Goal: Transaction & Acquisition: Purchase product/service

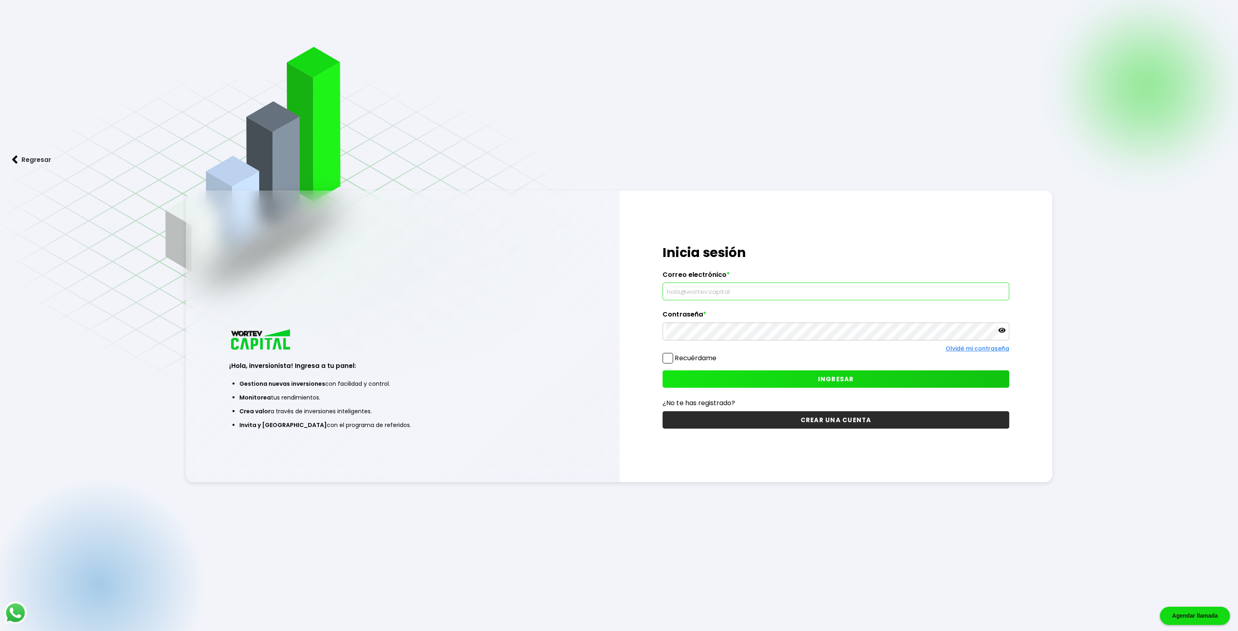
click at [708, 291] on input "text" at bounding box center [835, 291] width 339 height 17
click at [769, 292] on input "joaquin.xyz@" at bounding box center [835, 291] width 339 height 17
click at [1043, 289] on div "¡Hola, inversionista! Ingresa tus credenciales para iniciar sesión Inicia sesió…" at bounding box center [835, 337] width 433 height 292
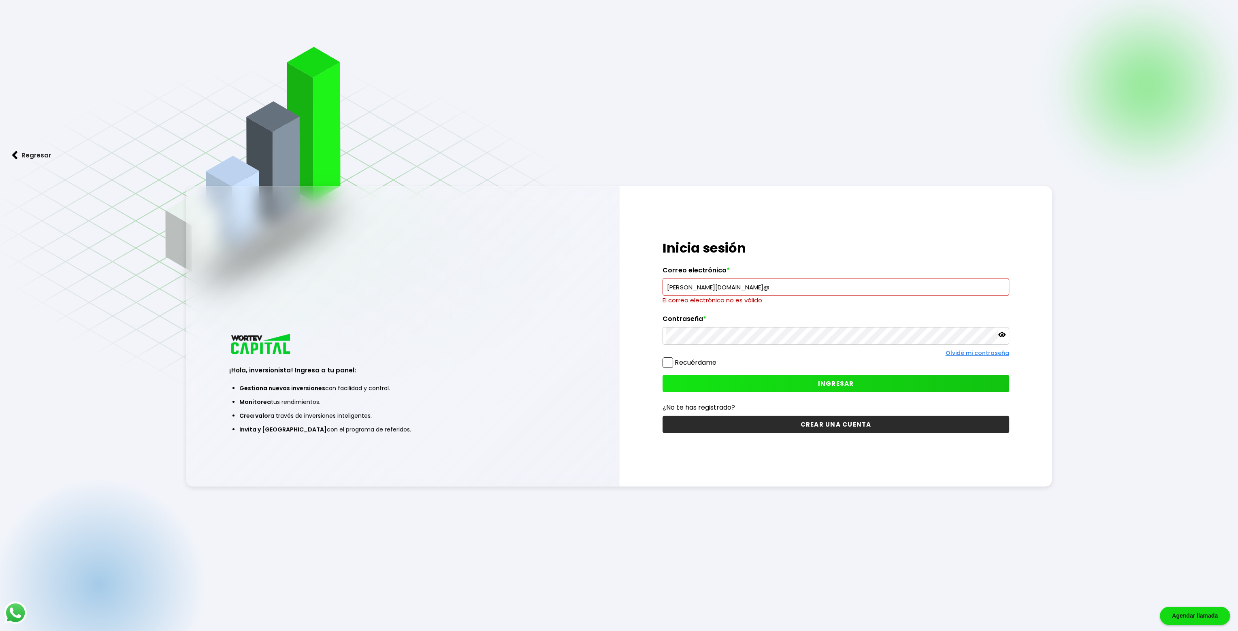
click at [966, 292] on input "joaquin.xyz@" at bounding box center [835, 287] width 339 height 17
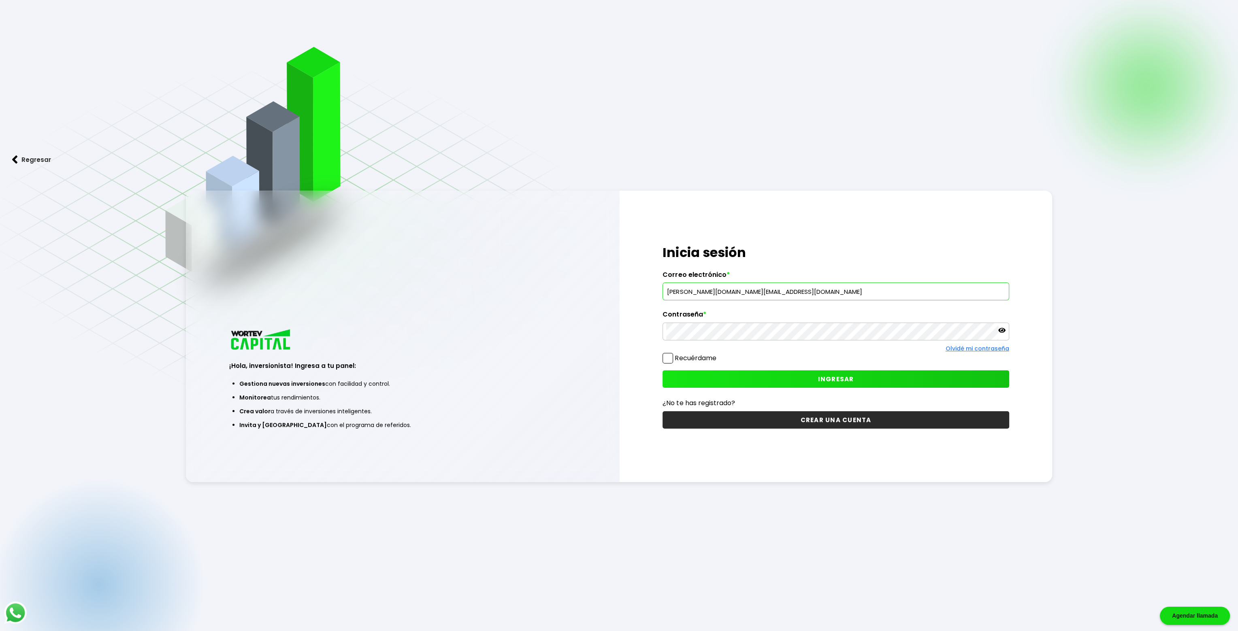
type input "joaquin.xyz@gmail.com"
click at [667, 355] on span at bounding box center [667, 358] width 11 height 11
click at [717, 354] on input "Recuérdame" at bounding box center [717, 354] width 0 height 0
click at [837, 375] on span "INGRESAR" at bounding box center [835, 379] width 36 height 9
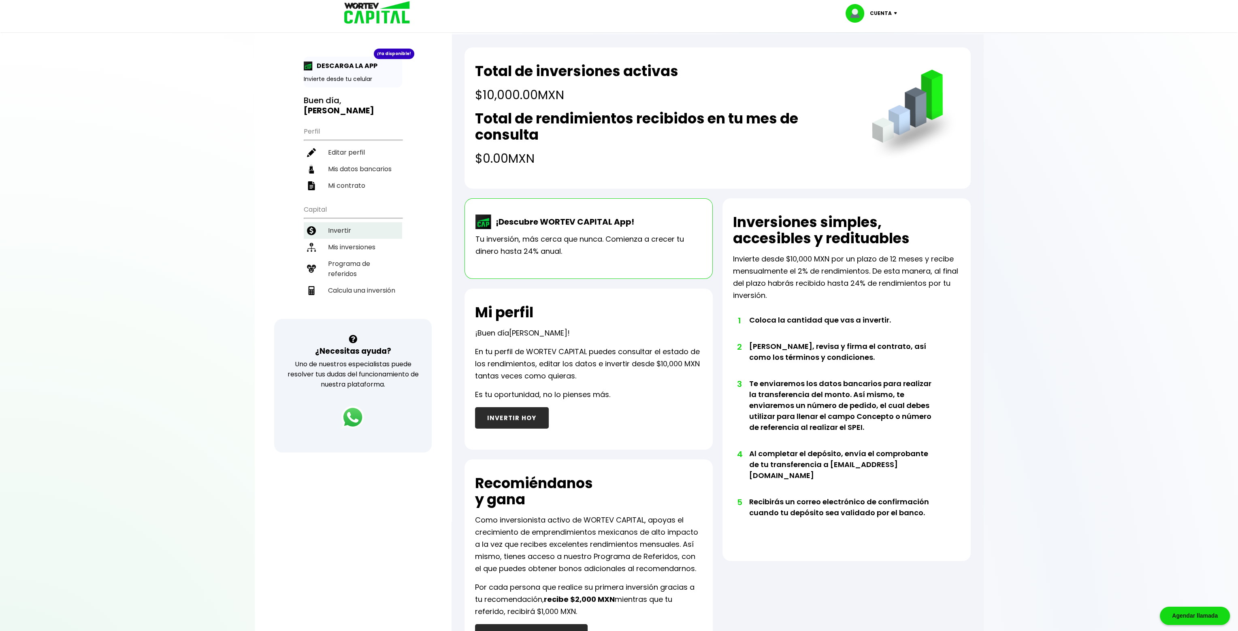
click at [345, 222] on li "Invertir" at bounding box center [353, 230] width 98 height 17
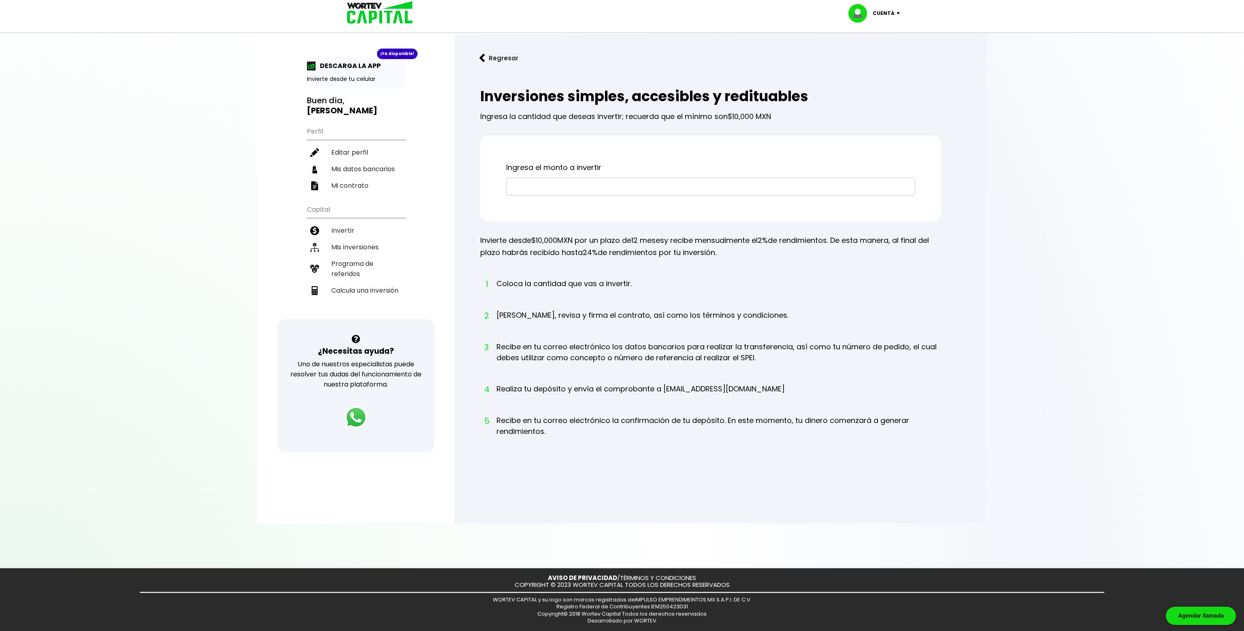
click at [624, 193] on input "text" at bounding box center [711, 186] width 402 height 17
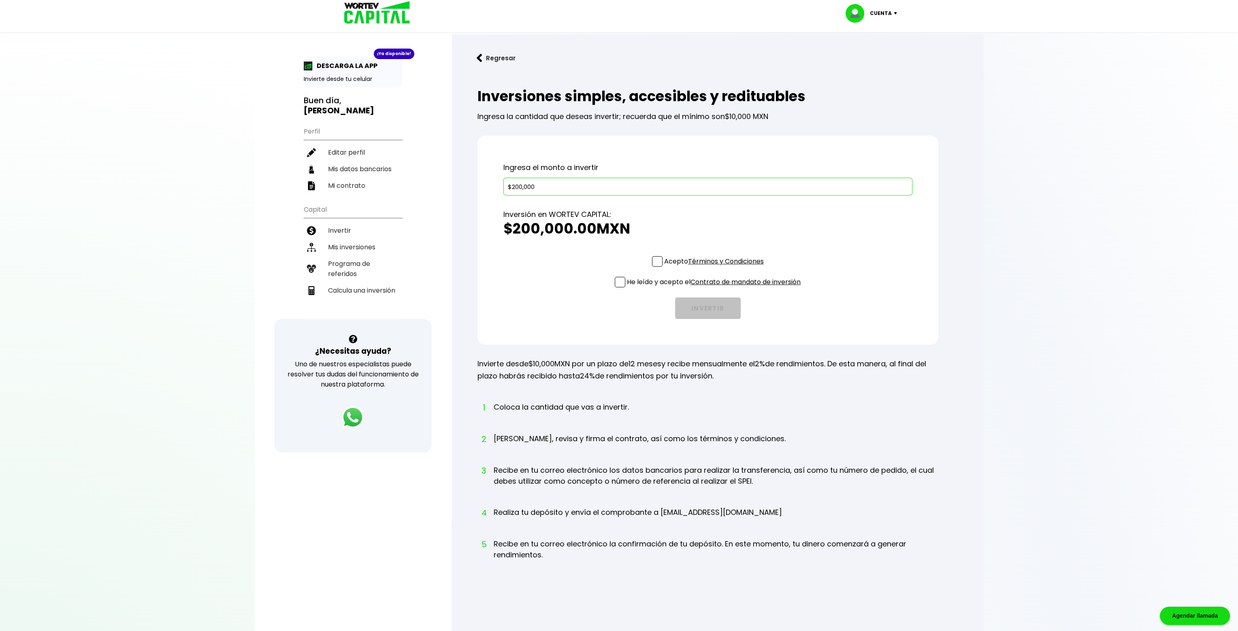
type input "$200,000"
click at [658, 259] on span at bounding box center [657, 261] width 11 height 11
click at [715, 268] on input "Acepto Términos y Condiciones" at bounding box center [715, 268] width 0 height 0
click at [617, 280] on span at bounding box center [620, 282] width 11 height 11
click at [715, 288] on input "He leído y acepto el Contrato de mandato de inversión" at bounding box center [715, 288] width 0 height 0
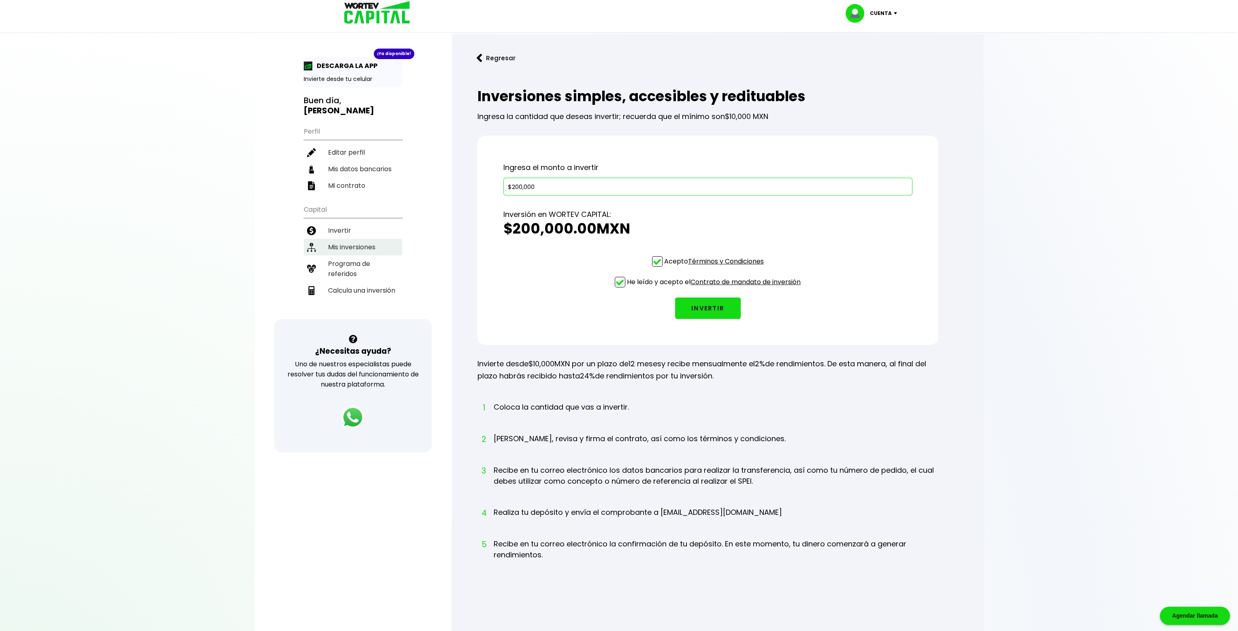
click at [364, 239] on li "Mis inversiones" at bounding box center [353, 247] width 98 height 17
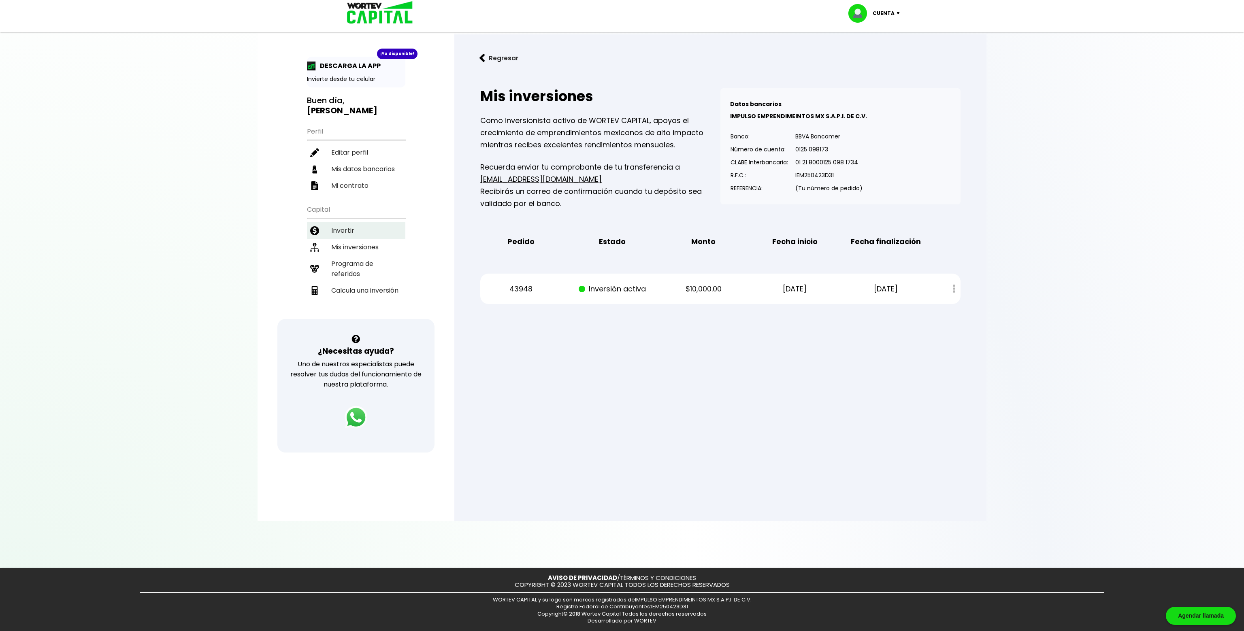
click at [352, 222] on li "Invertir" at bounding box center [356, 230] width 98 height 17
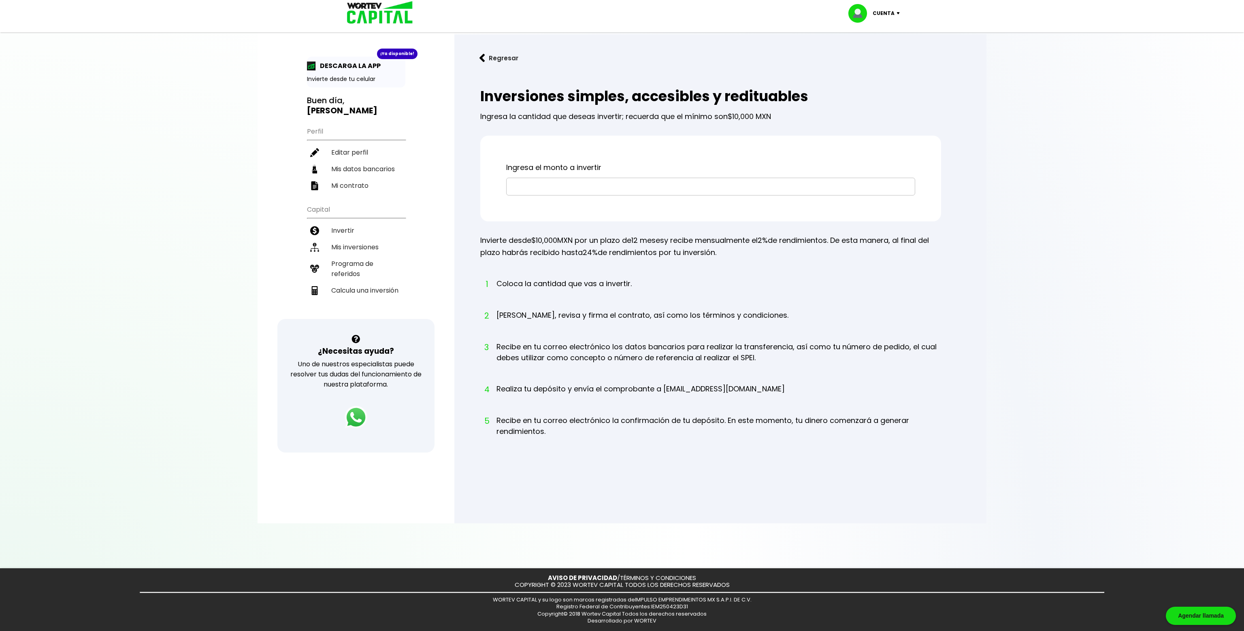
click at [571, 180] on input "text" at bounding box center [711, 186] width 402 height 17
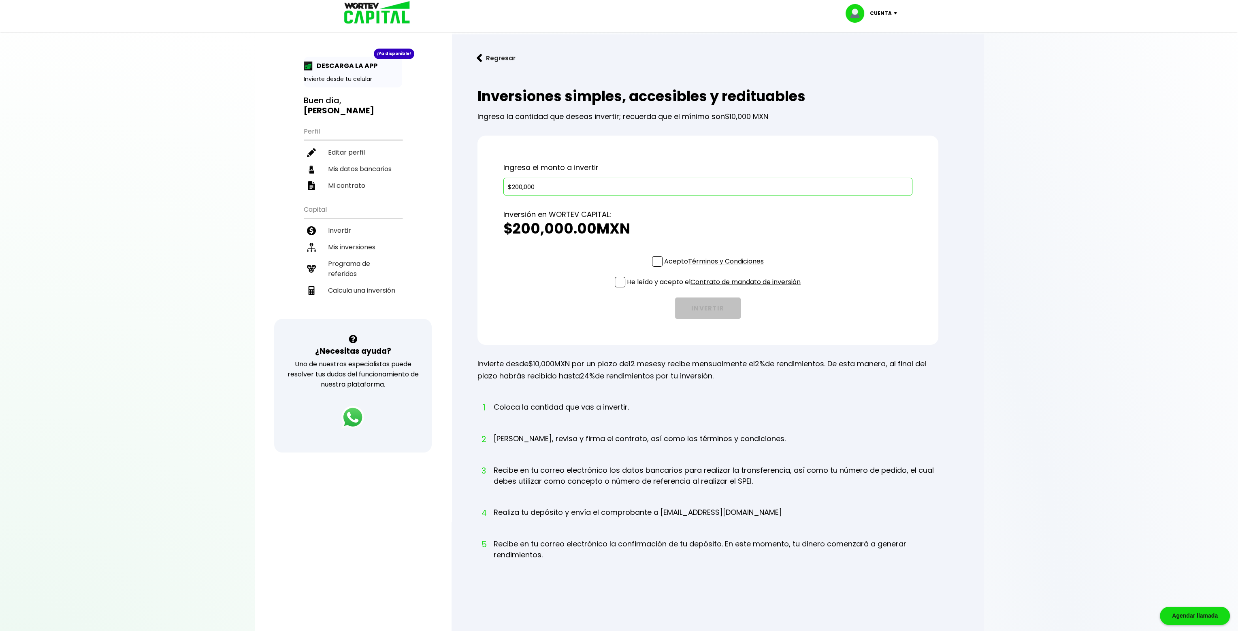
type input "$200,000"
click at [656, 259] on span at bounding box center [657, 261] width 11 height 11
click at [715, 268] on input "Acepto Términos y Condiciones" at bounding box center [715, 268] width 0 height 0
click at [616, 281] on span at bounding box center [620, 282] width 11 height 11
click at [715, 288] on input "He leído y acepto el Contrato de mandato de inversión" at bounding box center [715, 288] width 0 height 0
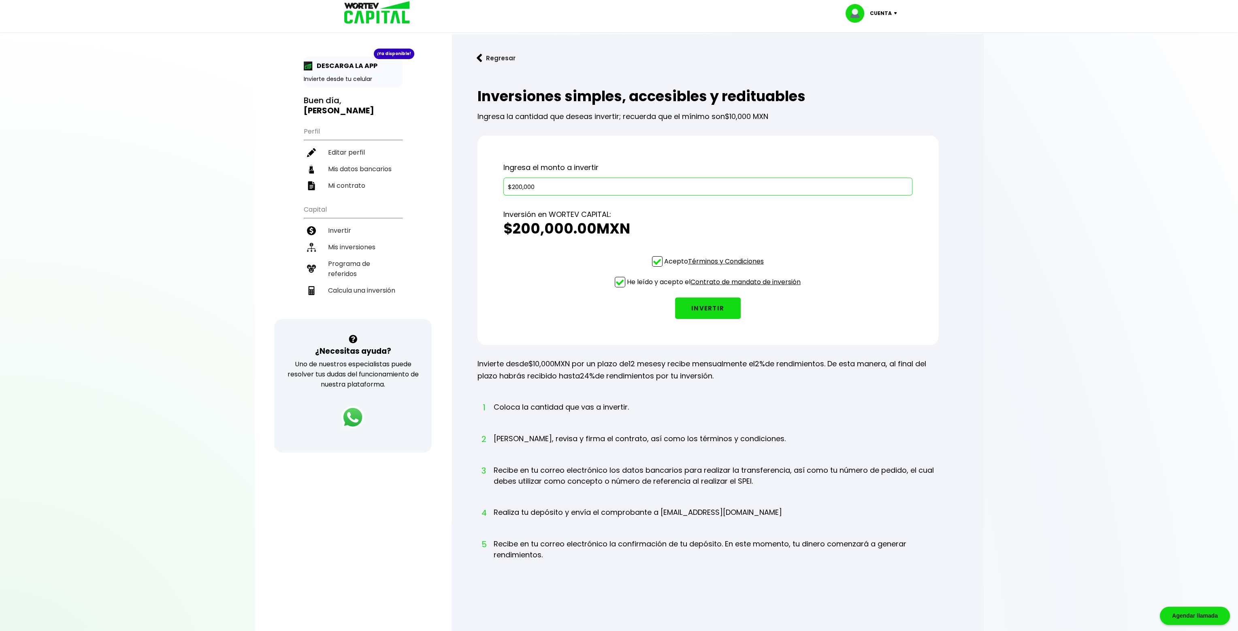
click at [701, 304] on button "INVERTIR" at bounding box center [708, 308] width 66 height 21
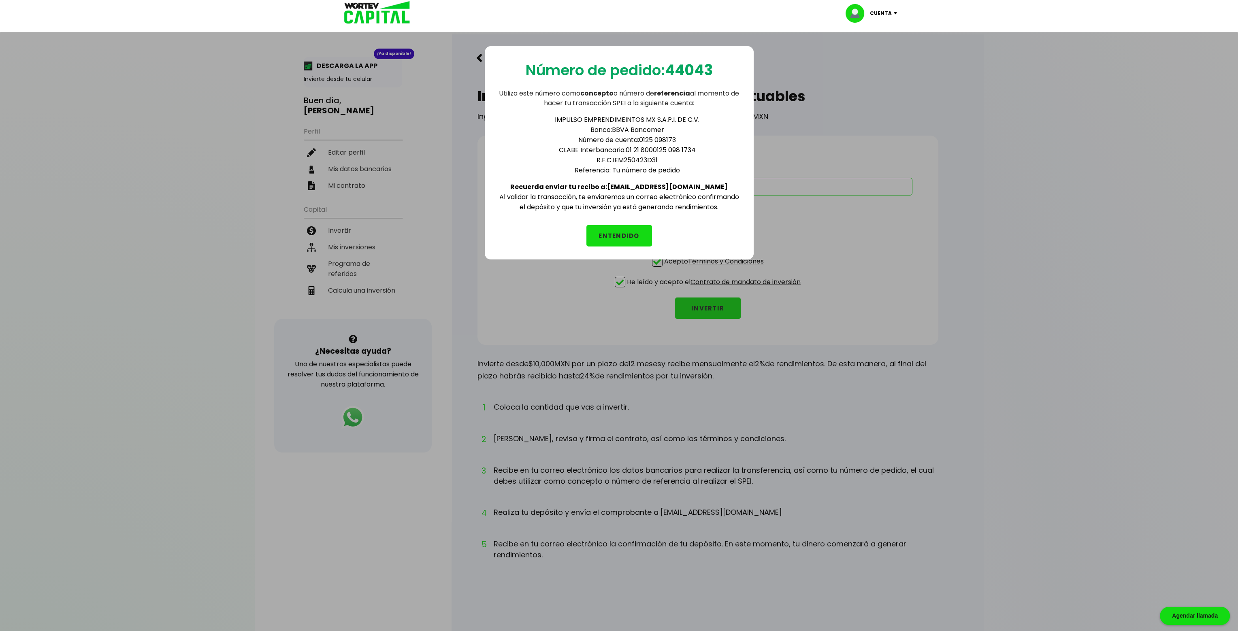
click at [604, 230] on button "ENTENDIDO" at bounding box center [619, 235] width 66 height 21
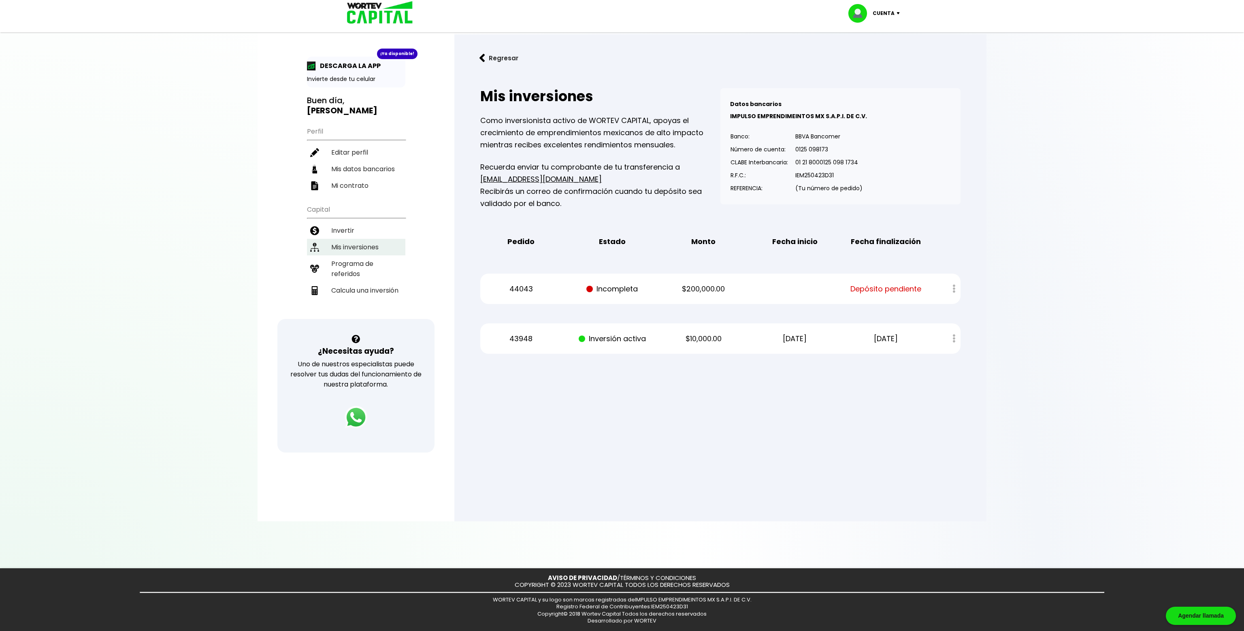
click at [369, 239] on li "Mis inversiones" at bounding box center [356, 247] width 98 height 17
click at [364, 282] on li "Calcula una inversión" at bounding box center [356, 290] width 98 height 17
select select "1"
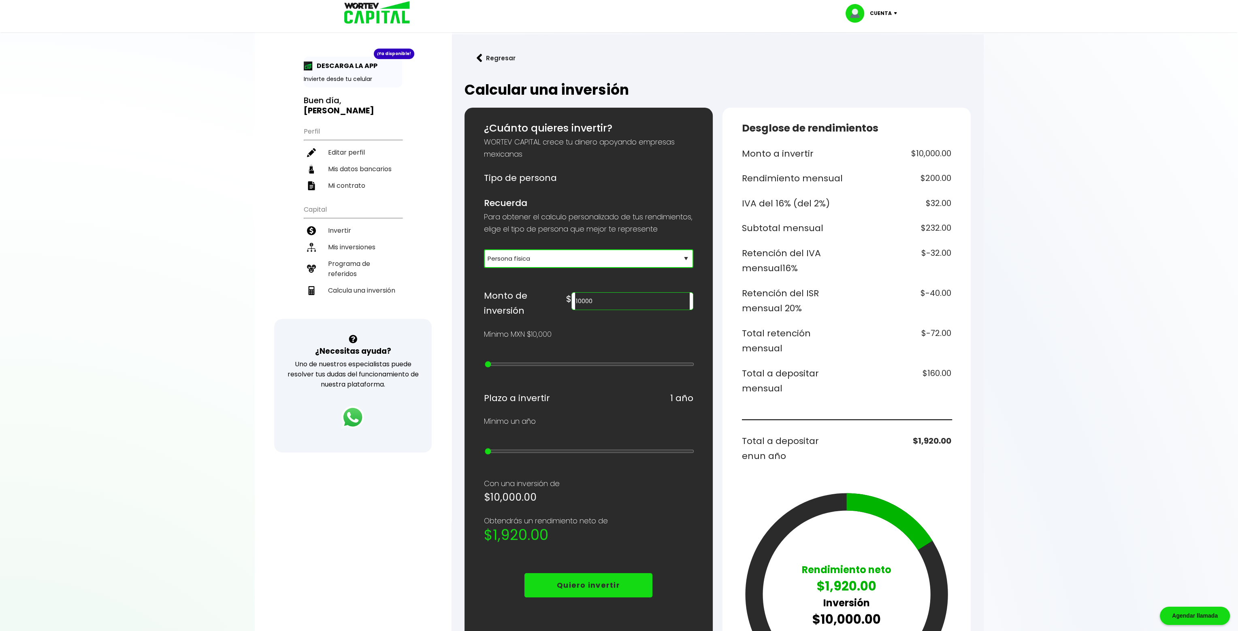
click at [584, 268] on select "Selecciona tu tipo de persona Persona Física que emite factura Persona física P…" at bounding box center [588, 258] width 209 height 19
click at [643, 308] on input "10000" at bounding box center [632, 301] width 114 height 17
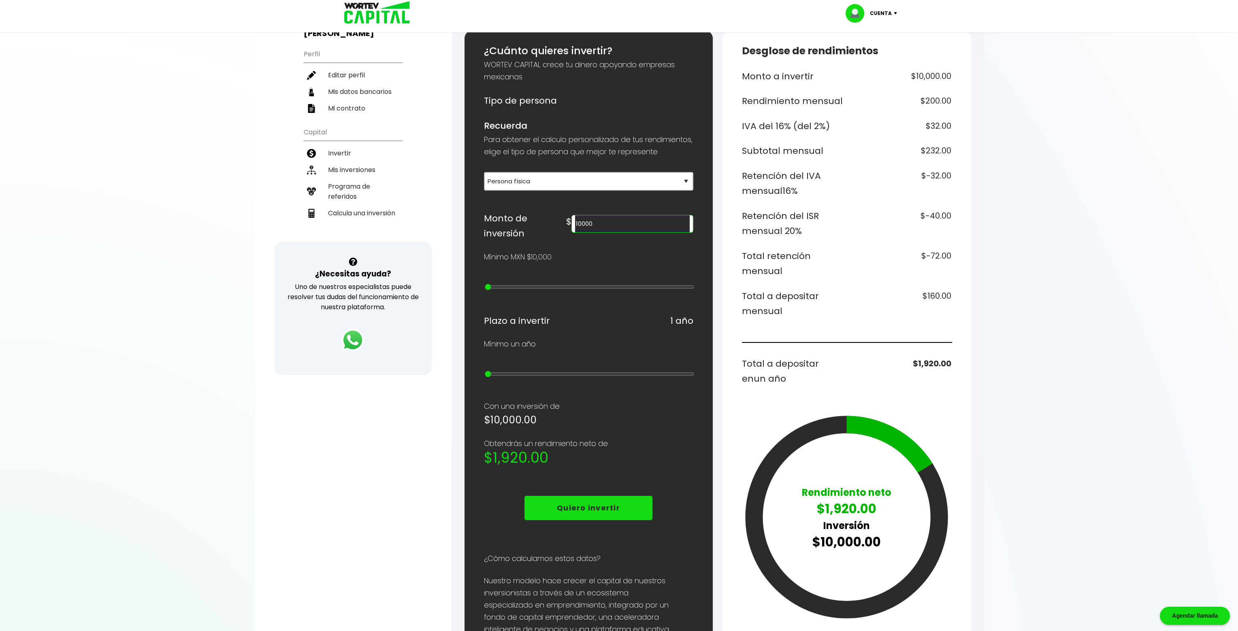
scroll to position [40, 0]
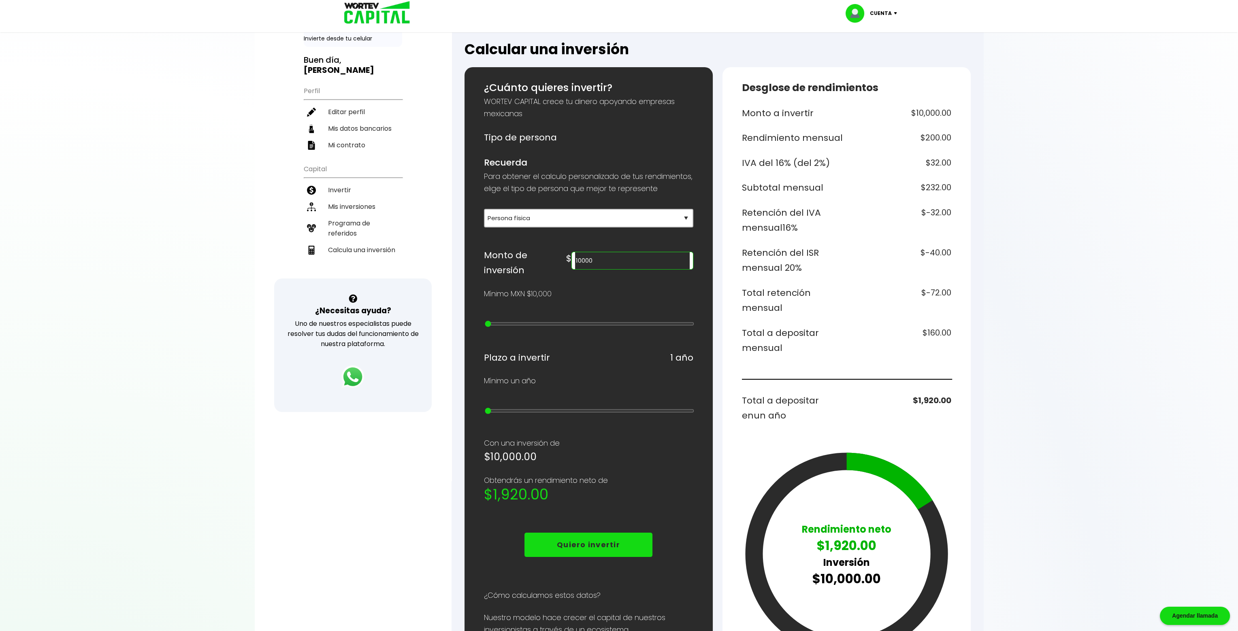
drag, startPoint x: 617, startPoint y: 272, endPoint x: 613, endPoint y: 272, distance: 4.9
click at [613, 270] on div "10000" at bounding box center [631, 261] width 121 height 18
click at [624, 269] on input "200000" at bounding box center [632, 260] width 114 height 17
type input "20000"
type input "1"
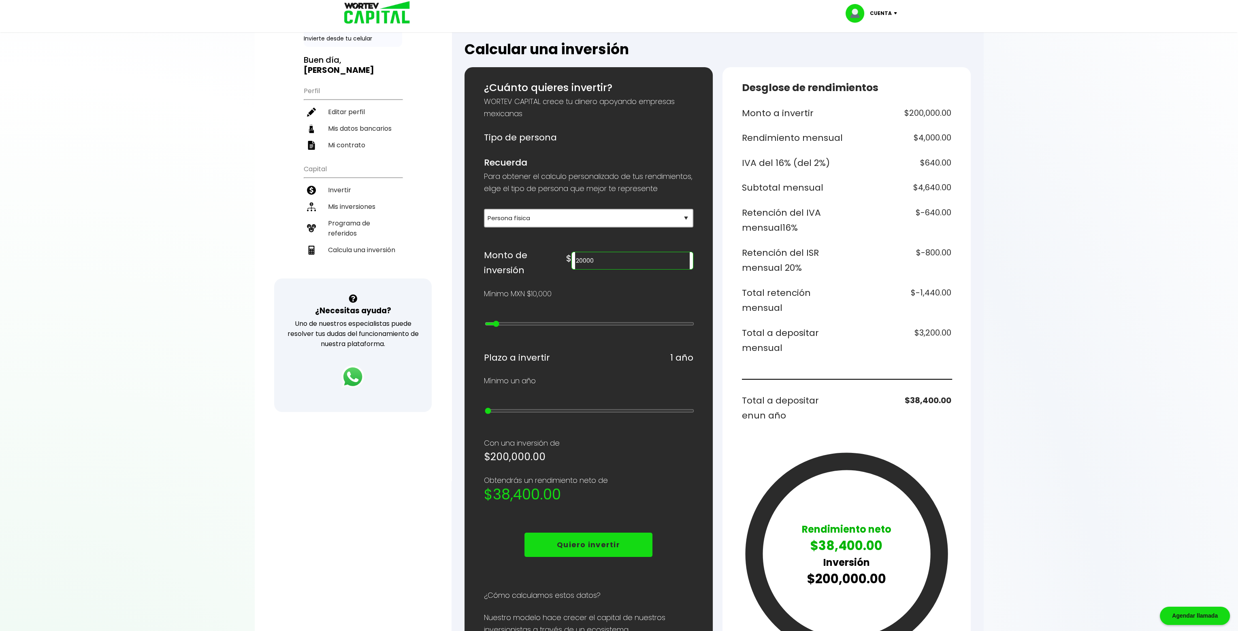
type input "30000"
type input "2"
type input "40000"
type input "3"
type input "50000"
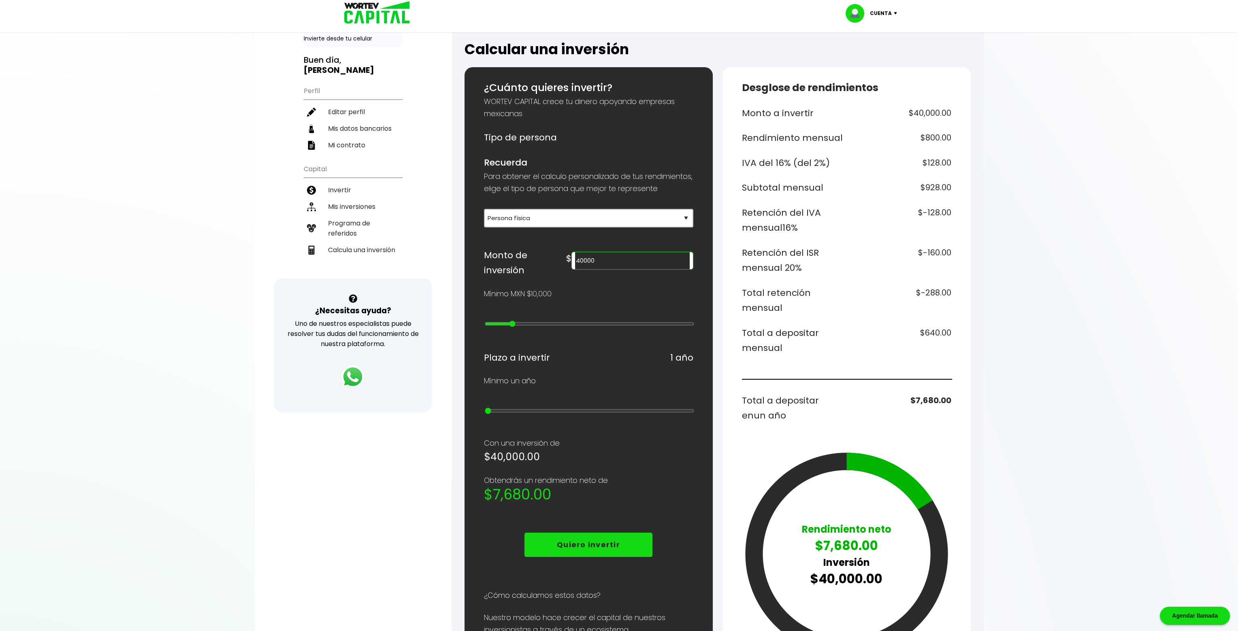
type input "4"
type input "60000"
type input "5"
type input "70000"
type input "6"
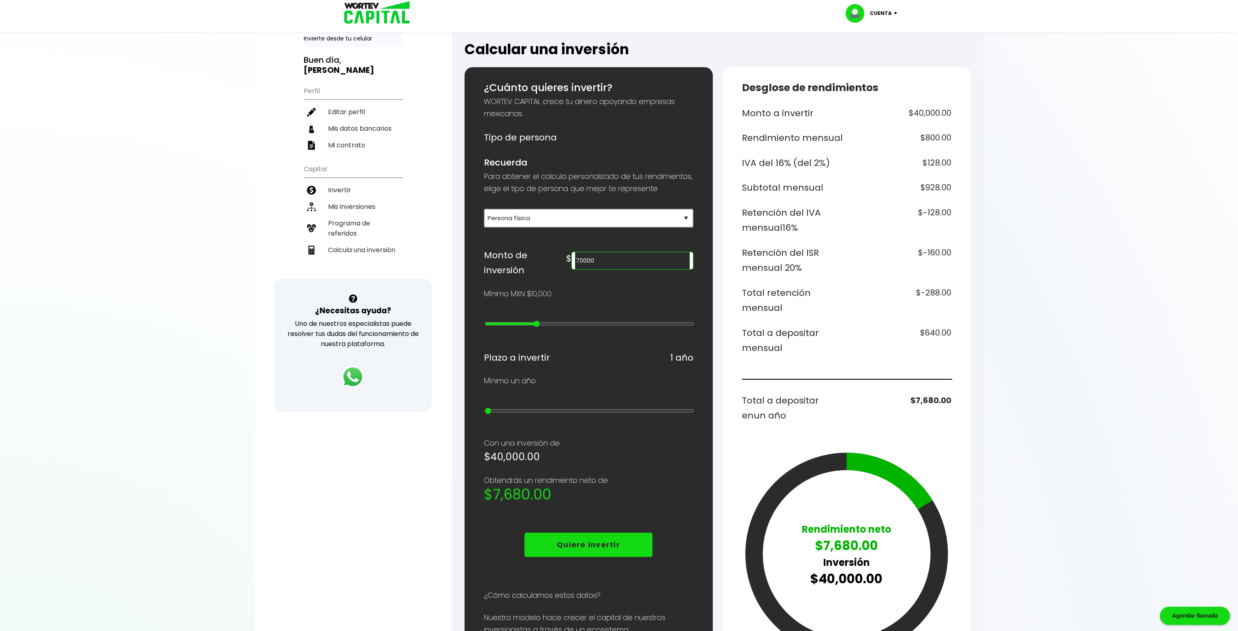
type input "80000"
type input "7"
type input "90000"
type input "8"
type input "100000"
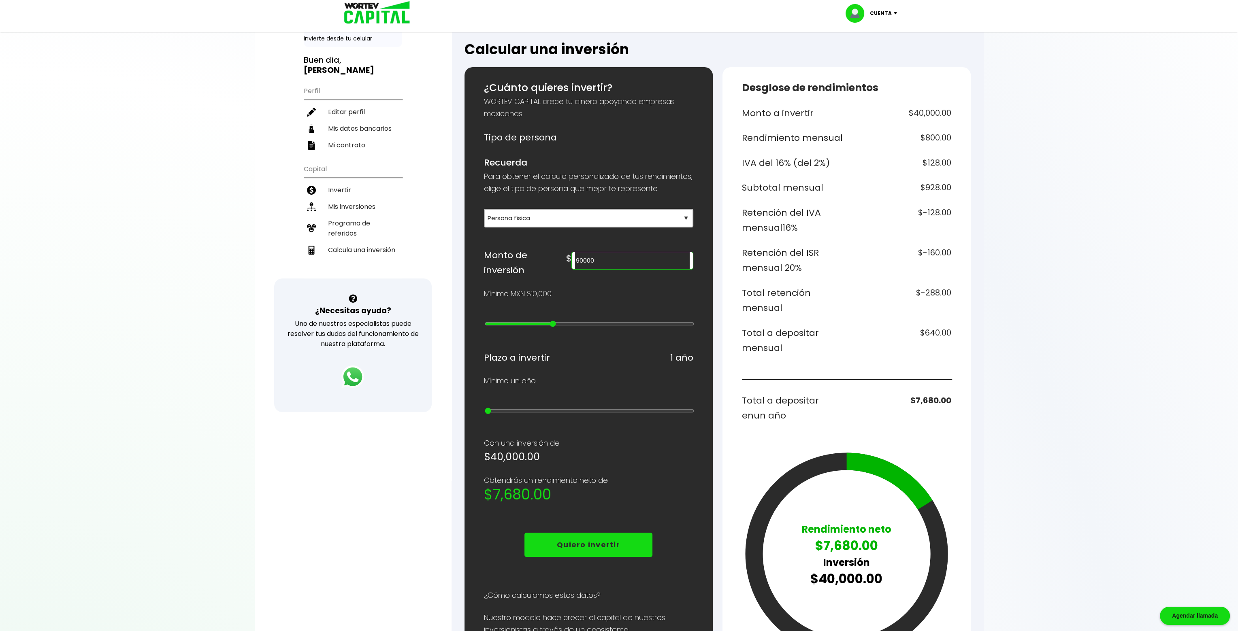
type input "9"
type input "200000"
type input "10"
type input "300000"
type input "11"
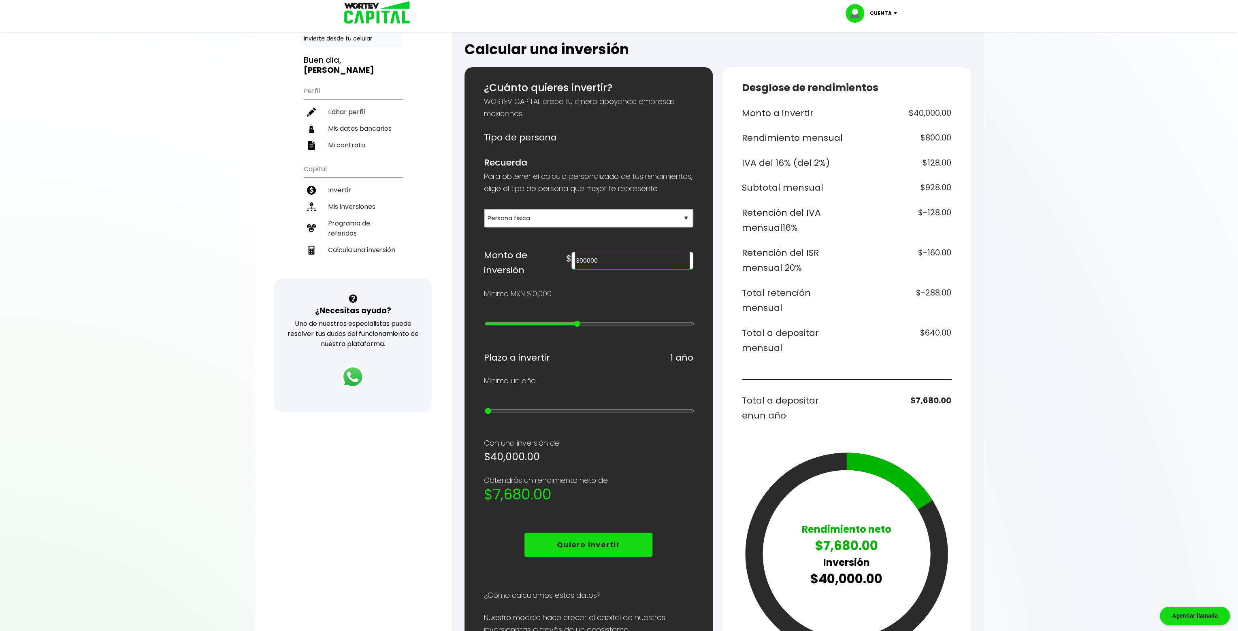
type input "400000"
type input "12"
type input "500000"
type input "13"
type input "600000"
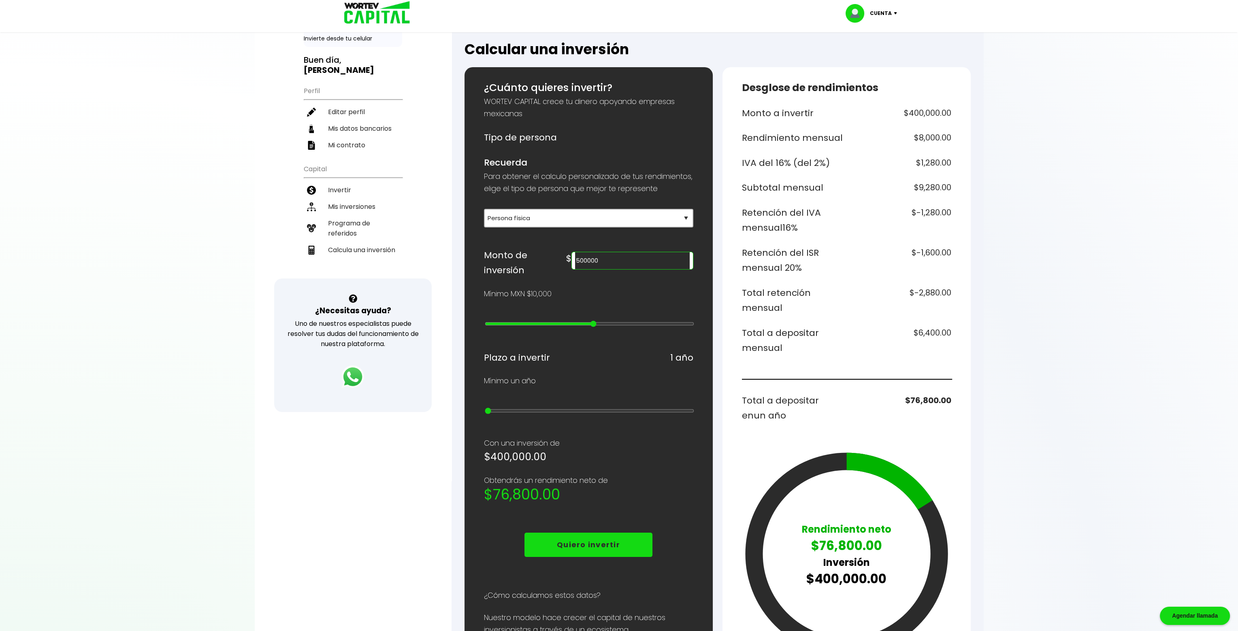
type input "14"
type input "700000"
type input "15"
type input "800000"
type input "16"
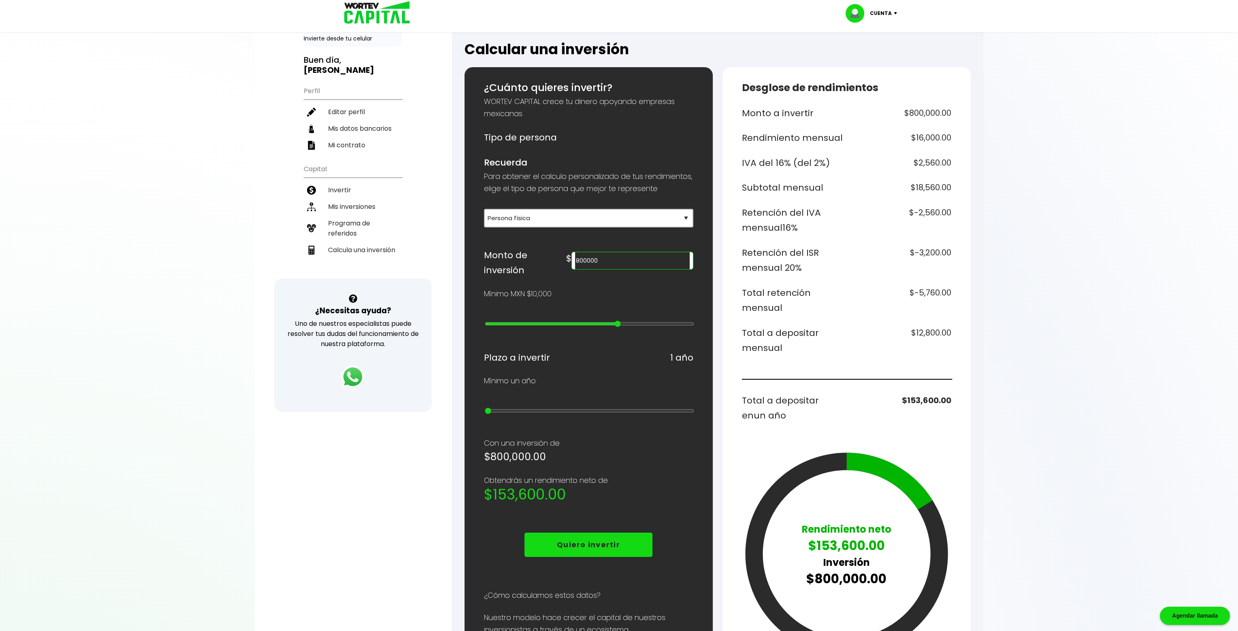
type input "900000"
type input "17"
type input "1000000"
type input "18"
type input "2000000"
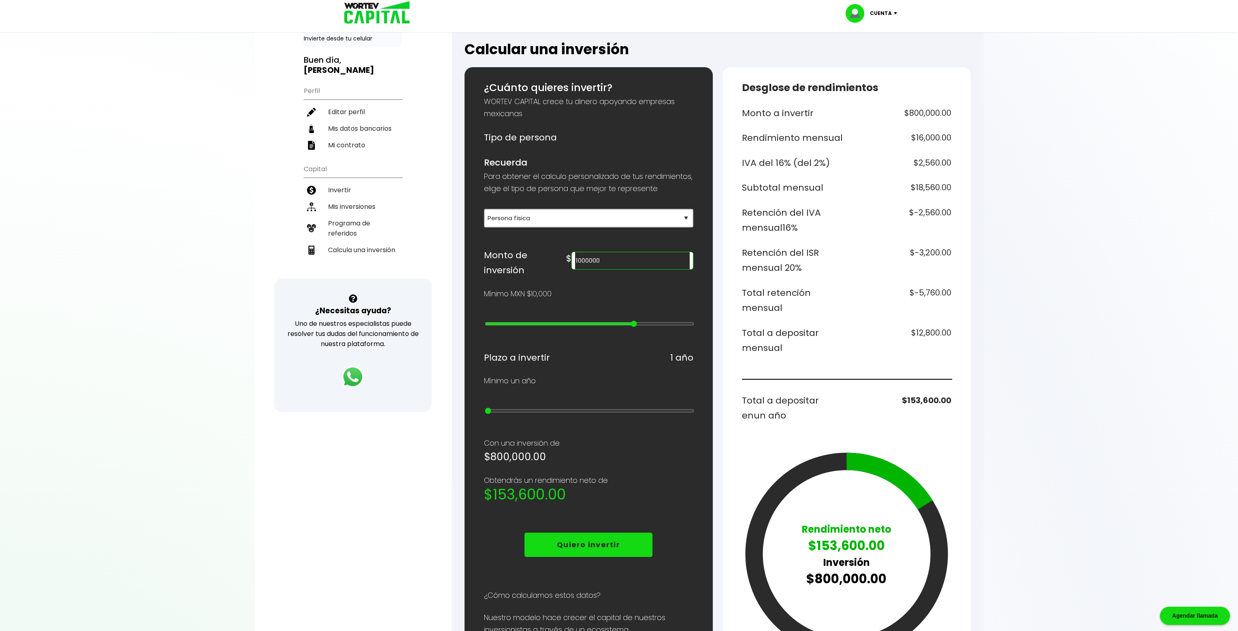
type input "19"
type input "3000000"
type input "20"
type input "4000000"
type input "21"
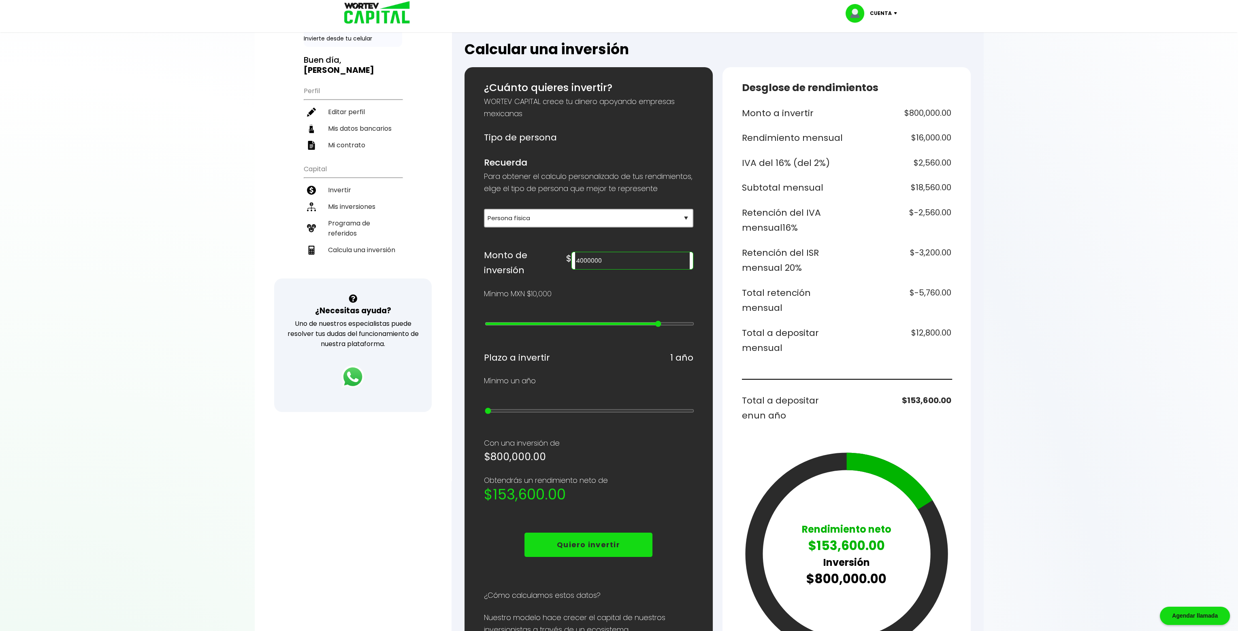
type input "5000000"
type input "22"
type input "10000000"
type input "23"
type input "15000000"
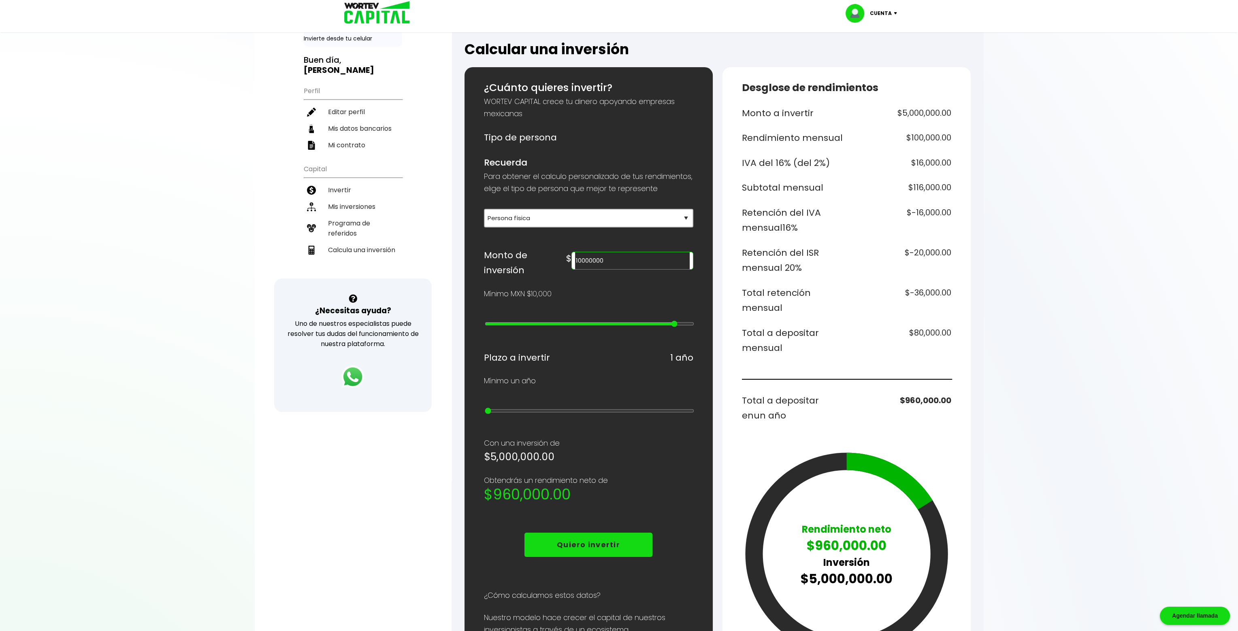
type input "24"
type input "20000000"
type input "25"
type input "15000000"
type input "24"
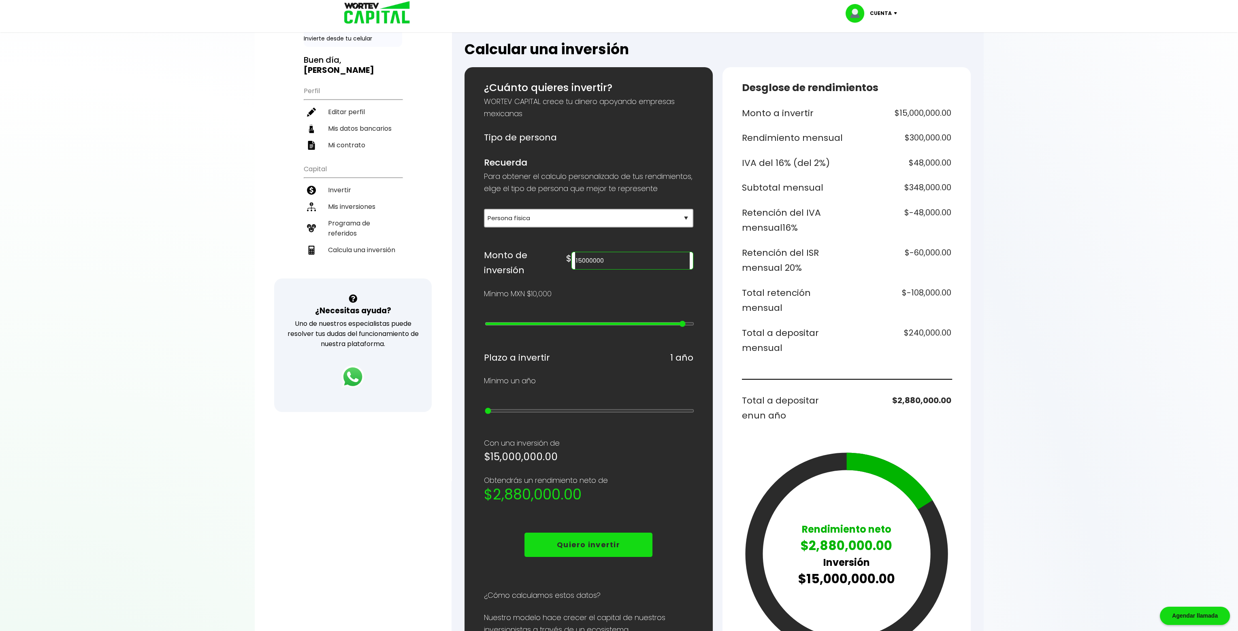
type input "10000000"
type input "23"
type input "15000000"
type input "24"
type input "20000000"
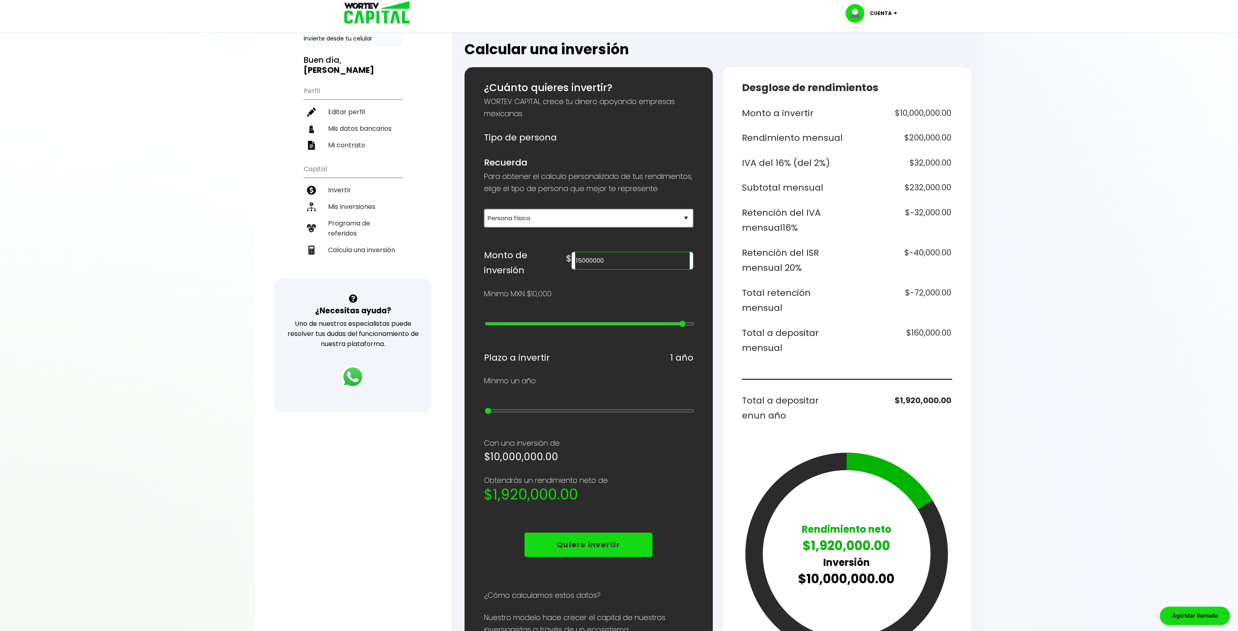
type input "25"
type input "15000000"
type input "24"
type input "10000000"
type input "23"
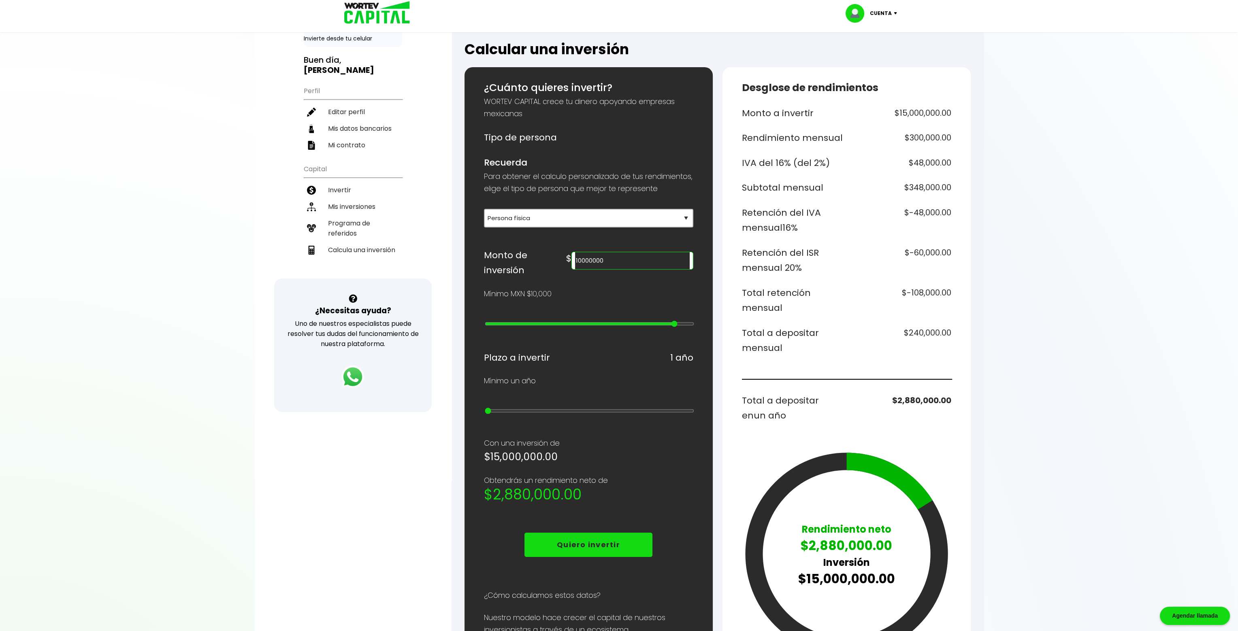
type input "5000000"
type input "22"
type input "4000000"
type input "21"
type input "3000000"
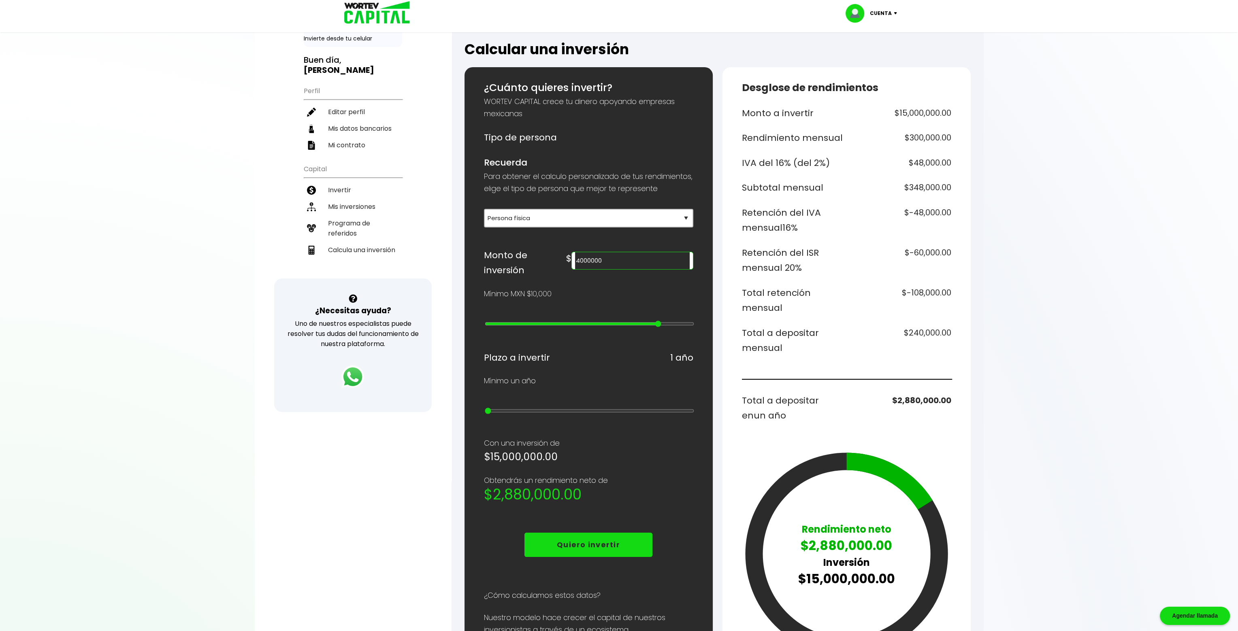
type input "20"
type input "2000000"
type input "19"
type input "1000000"
type input "18"
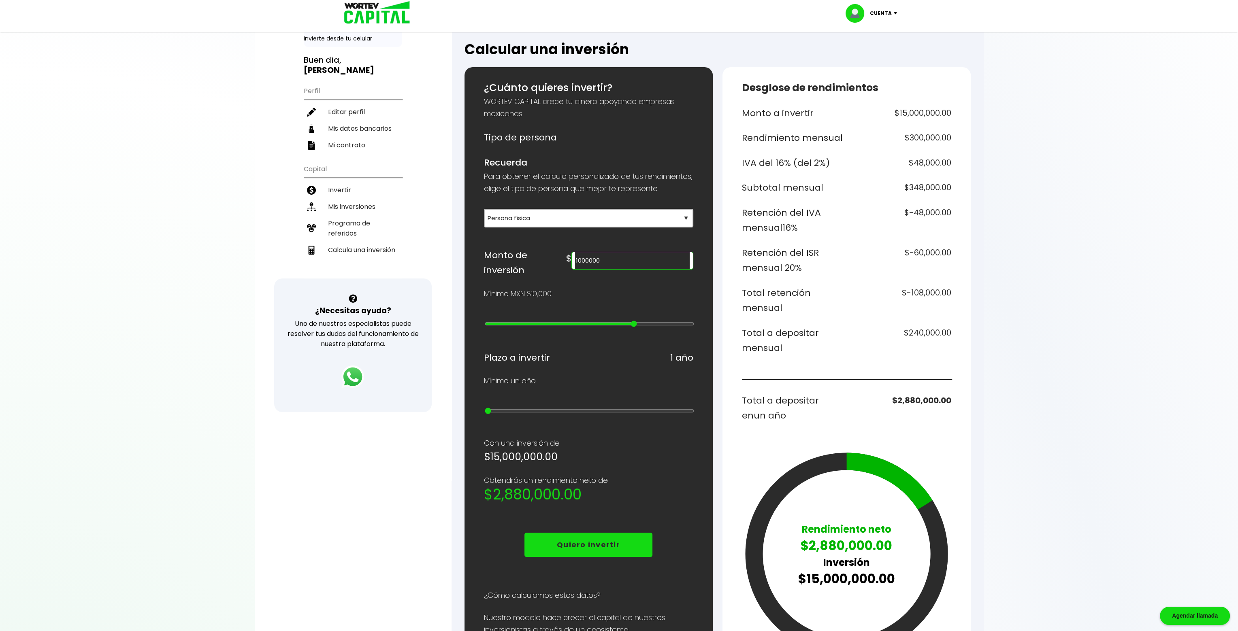
type input "900000"
type input "17"
type input "800000"
type input "16"
type input "700000"
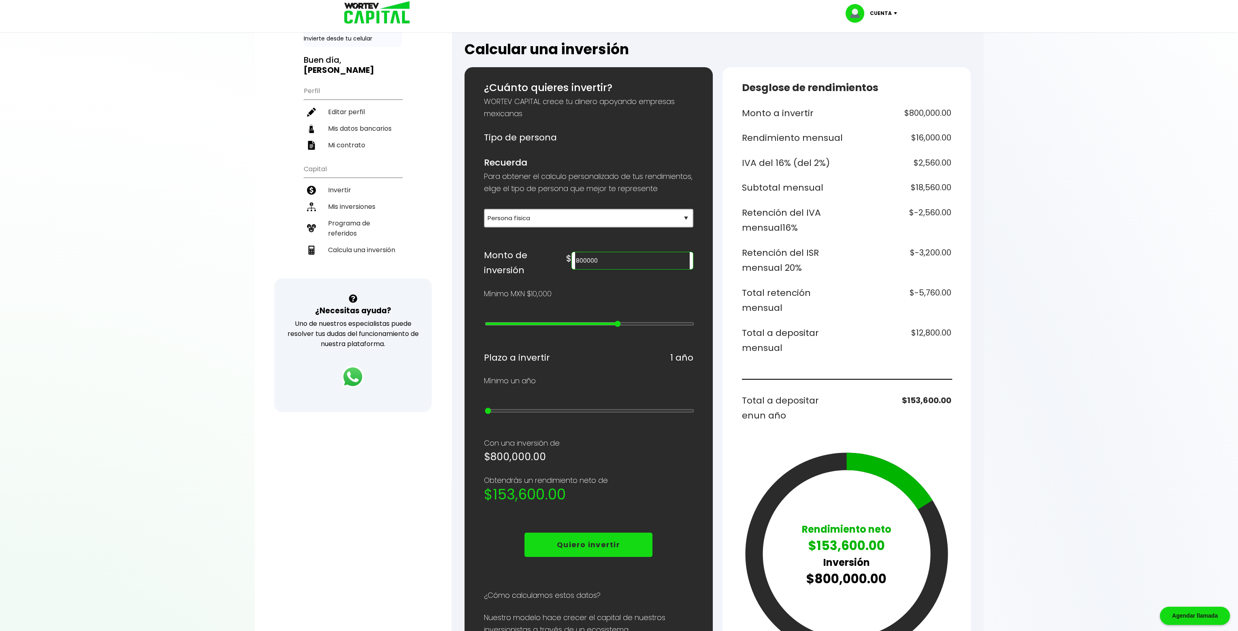
type input "15"
type input "600000"
type input "14"
type input "500000"
type input "13"
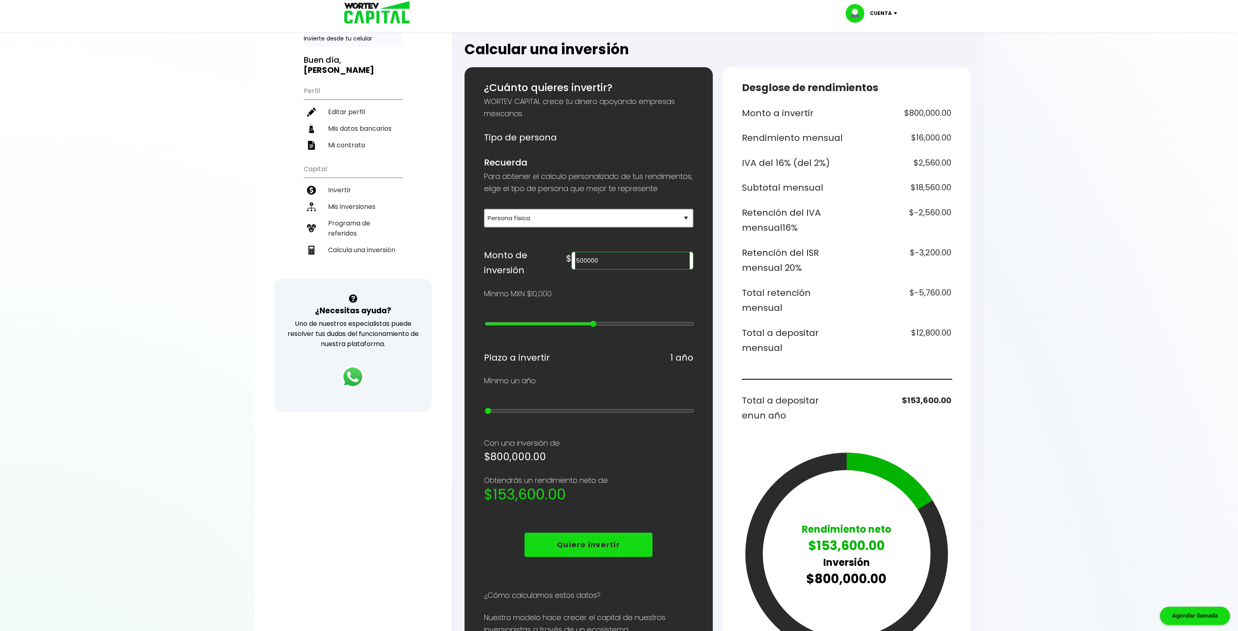
type input "400000"
type input "12"
type input "300000"
type input "11"
type input "200000"
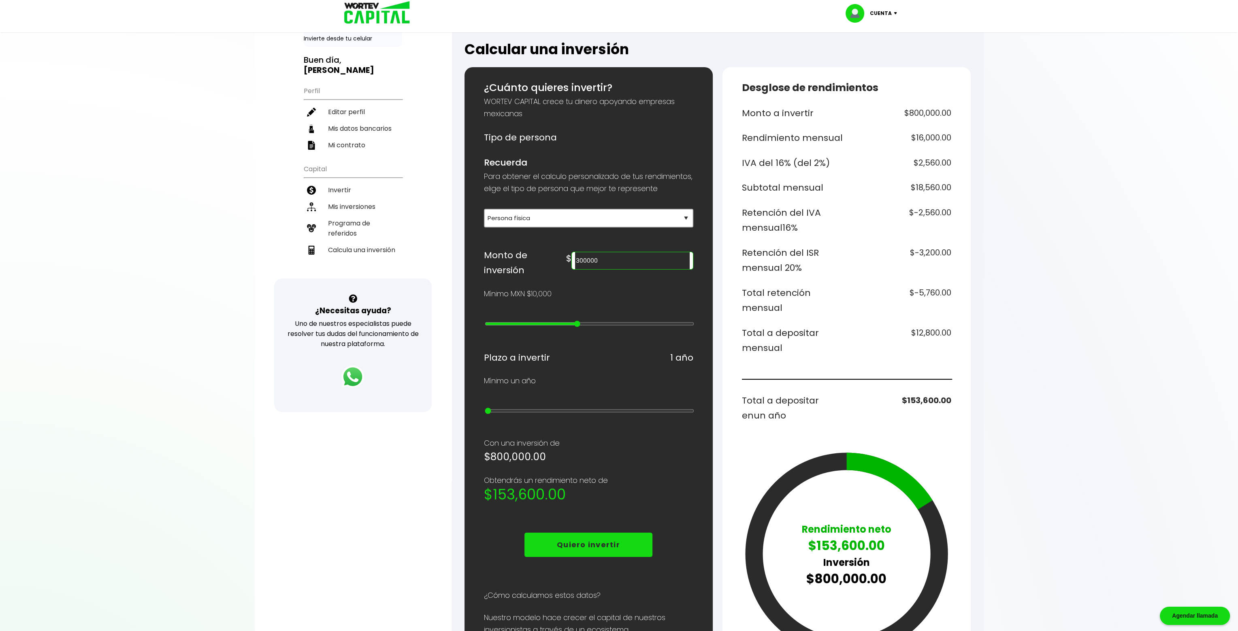
type input "10"
type input "100000"
type input "9"
type input "90000"
type input "8"
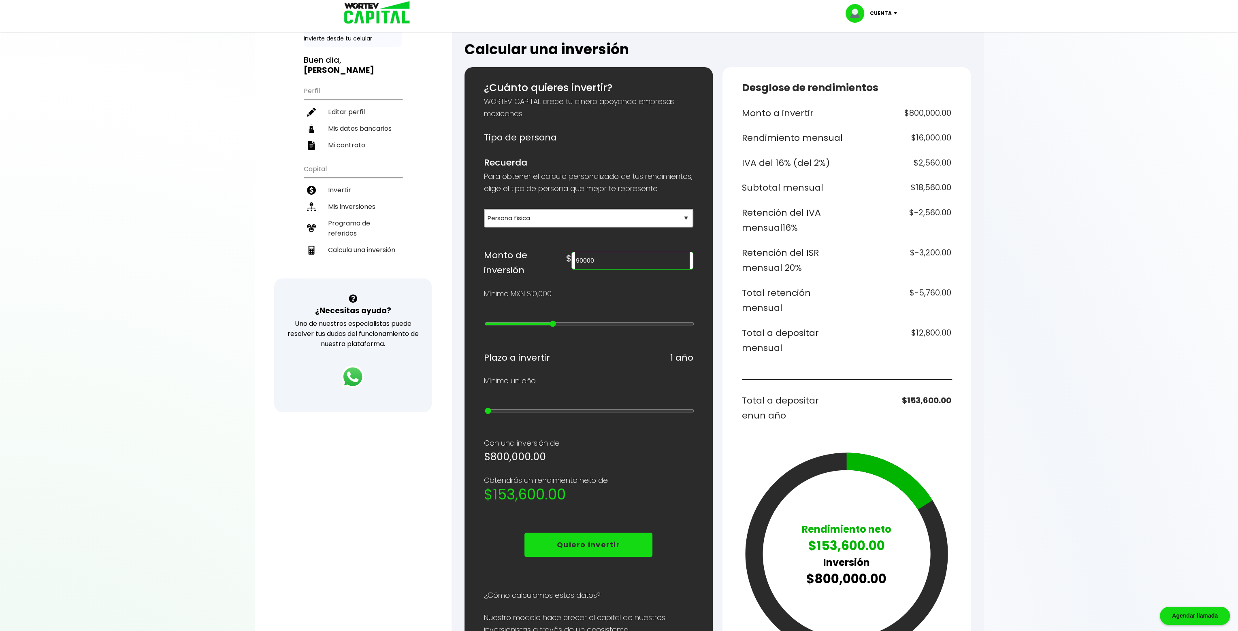
type input "80000"
type input "7"
type input "70000"
type input "6"
type input "60000"
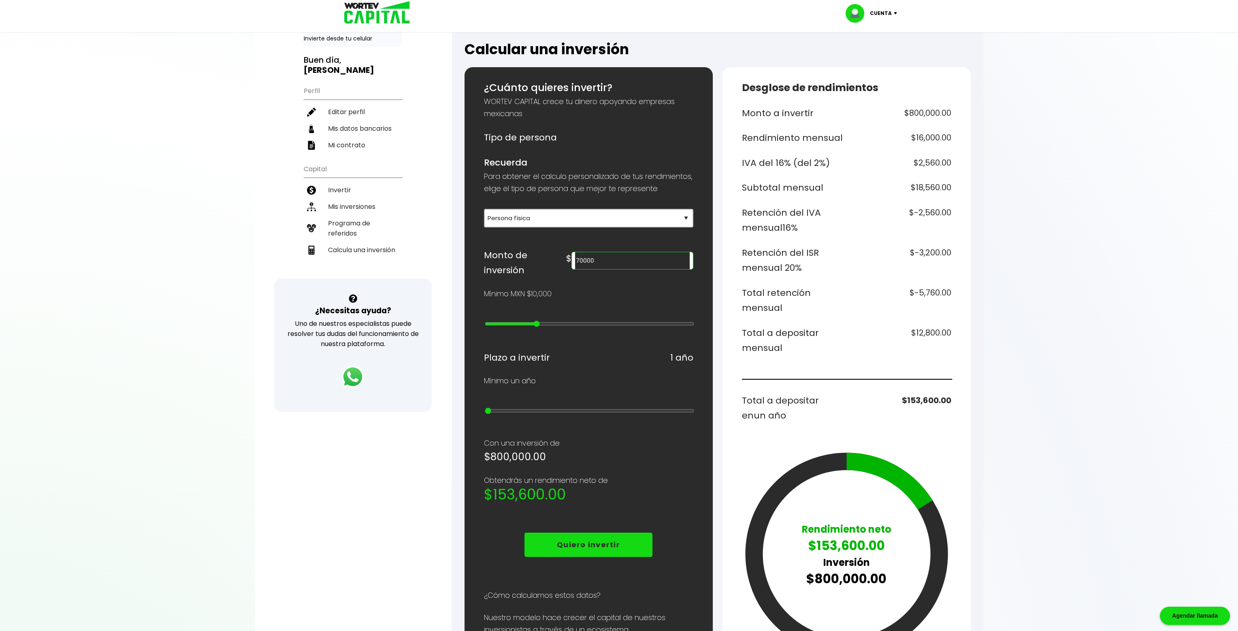
type input "5"
type input "50000"
type input "4"
type input "40000"
type input "3"
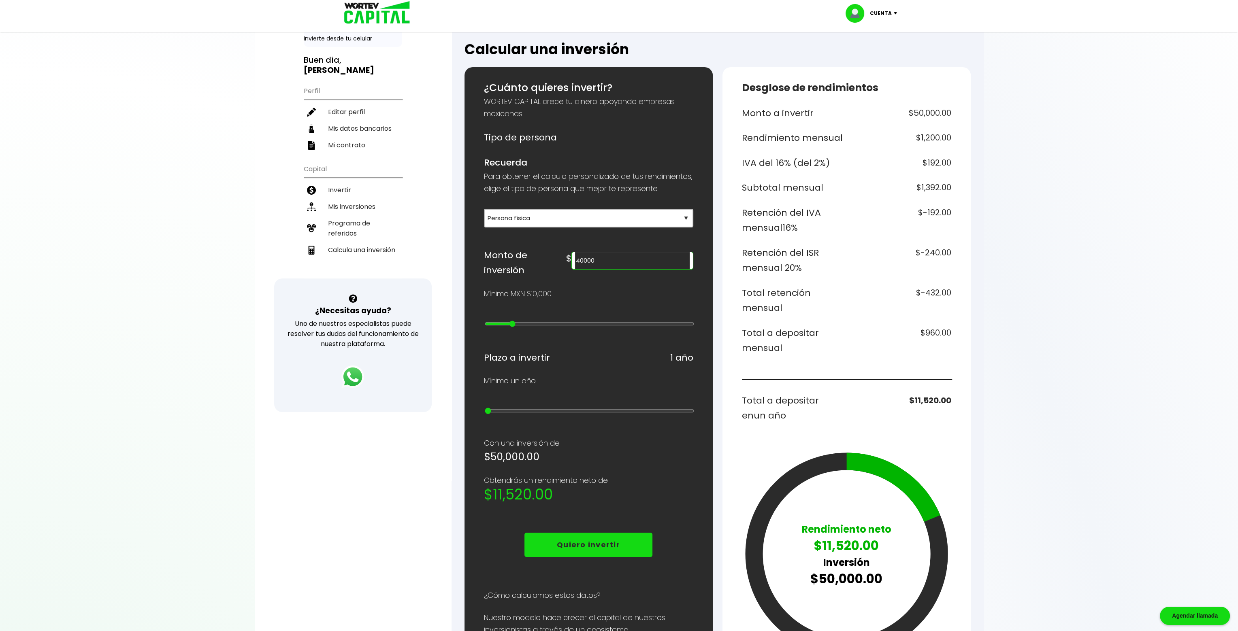
type input "30000"
type input "2"
type input "20000"
type input "1"
type input "10000"
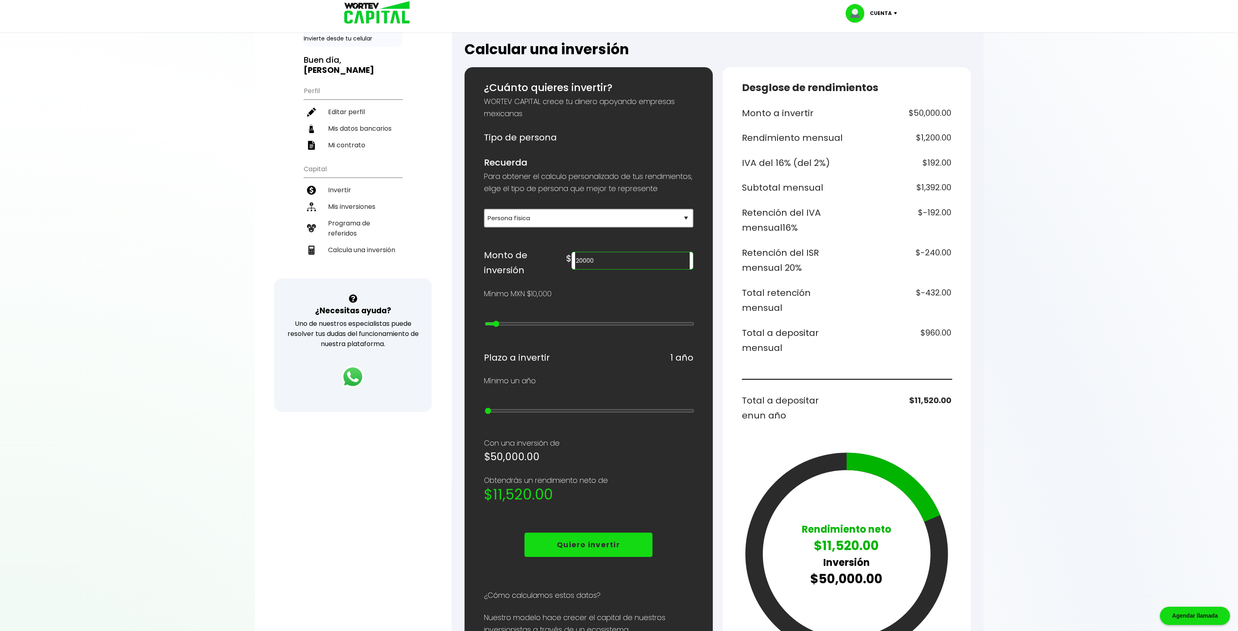
type input "0"
drag, startPoint x: 487, startPoint y: 324, endPoint x: 473, endPoint y: 327, distance: 15.2
click at [485, 327] on input "range" at bounding box center [589, 324] width 209 height 6
drag, startPoint x: 617, startPoint y: 271, endPoint x: 607, endPoint y: 270, distance: 10.2
click at [607, 270] on div "$ 10000" at bounding box center [629, 259] width 127 height 22
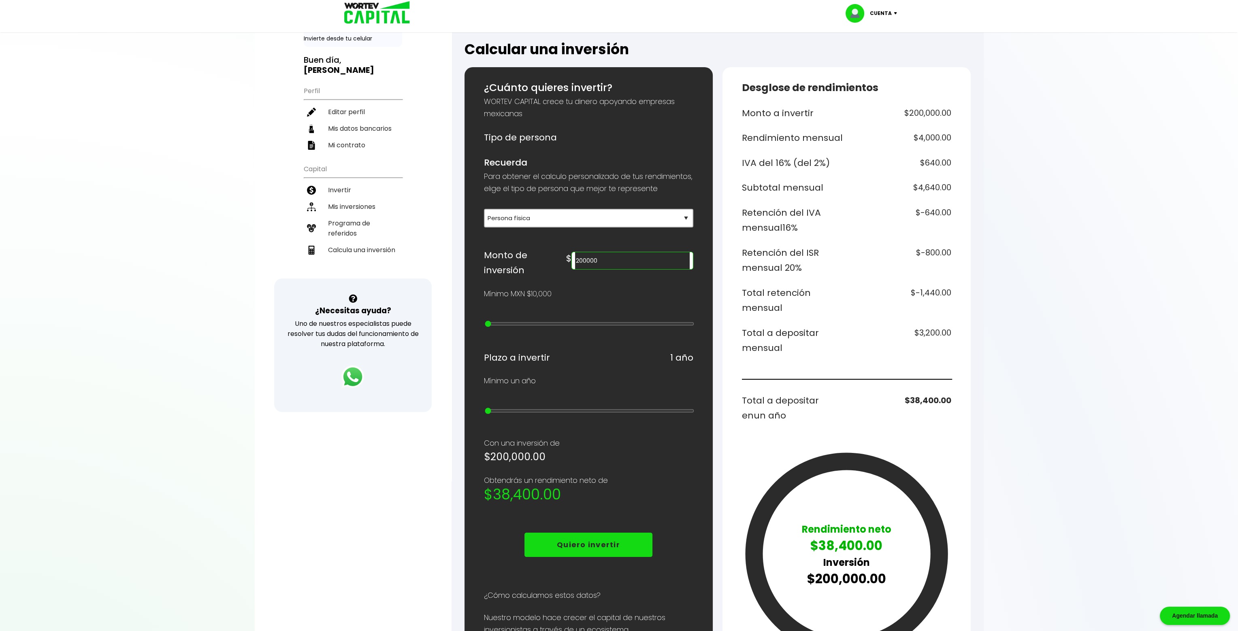
drag, startPoint x: 616, startPoint y: 270, endPoint x: 611, endPoint y: 270, distance: 5.7
click at [611, 270] on div "200000" at bounding box center [631, 261] width 121 height 18
click at [619, 269] on input "400000" at bounding box center [632, 260] width 114 height 17
drag, startPoint x: 617, startPoint y: 272, endPoint x: 613, endPoint y: 272, distance: 4.5
click at [613, 270] on div "500000" at bounding box center [631, 261] width 121 height 18
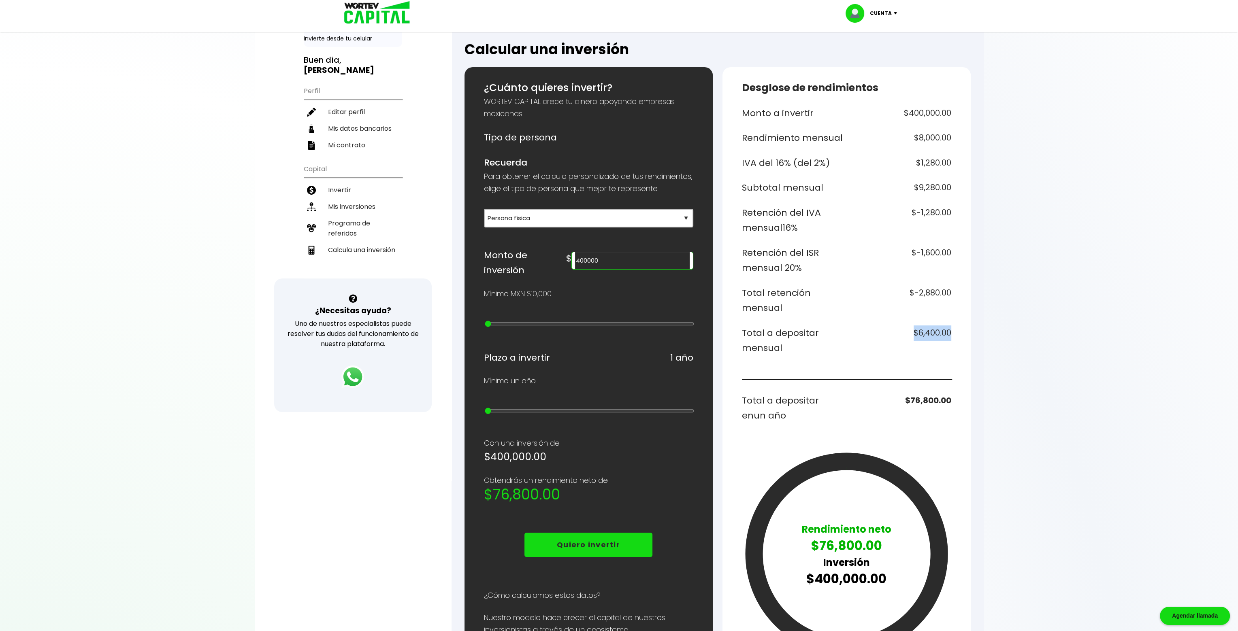
drag, startPoint x: 952, startPoint y: 332, endPoint x: 911, endPoint y: 332, distance: 41.3
click at [911, 332] on div "Desglose de rendimientos Monto a invertir $400,000.00 Rendimiento mensual $8,00…" at bounding box center [846, 406] width 248 height 679
click at [617, 269] on input "400000" at bounding box center [632, 260] width 114 height 17
type input "200000"
drag, startPoint x: 907, startPoint y: 329, endPoint x: 981, endPoint y: 366, distance: 82.4
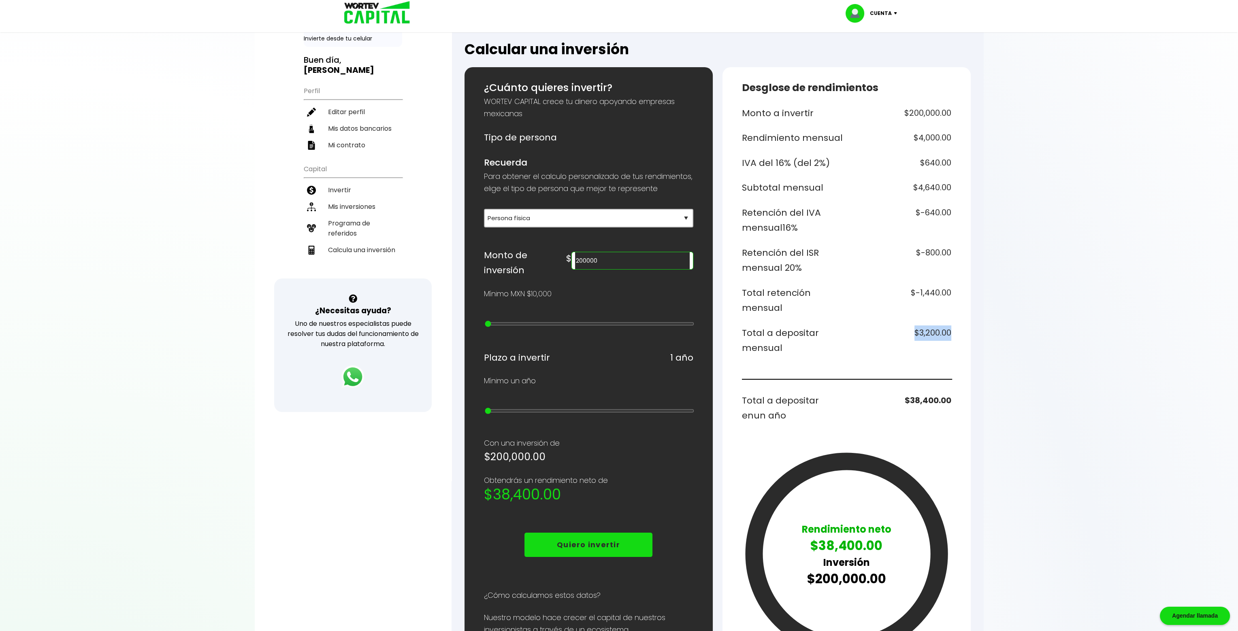
click at [979, 342] on div "Regresar Calcular una inversión ¿Cuánto quieres invertir? WORTEV CAPITAL crece …" at bounding box center [717, 380] width 532 height 772
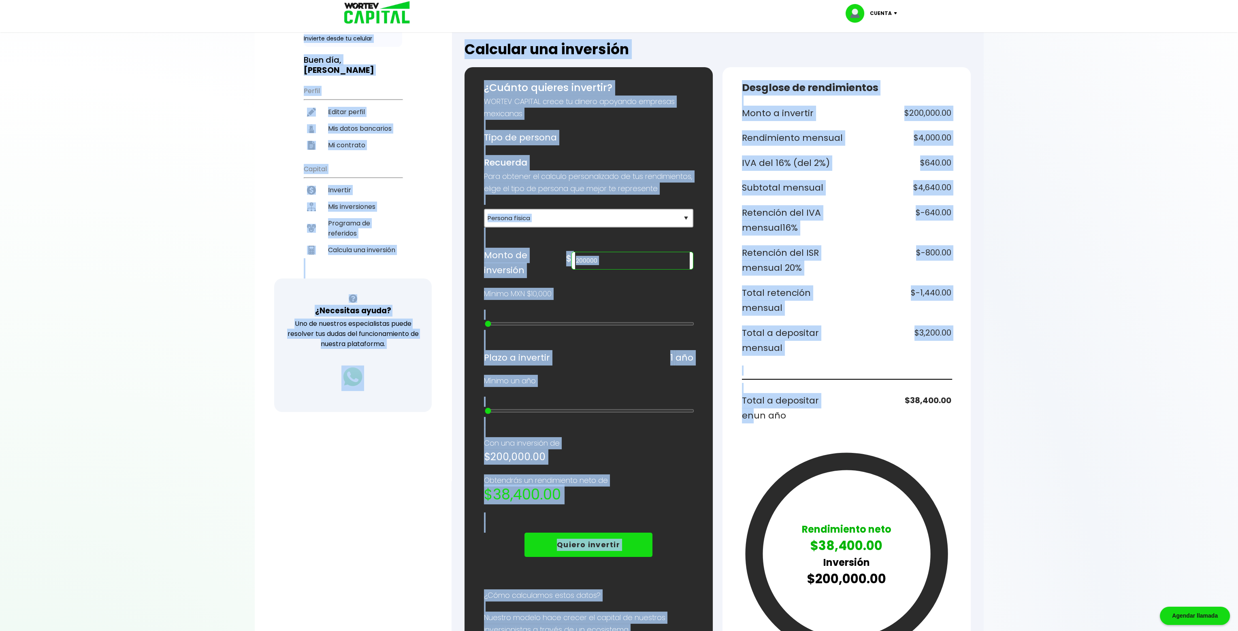
drag, startPoint x: 984, startPoint y: 404, endPoint x: 797, endPoint y: 404, distance: 187.1
click at [815, 402] on div "¡Ya disponible! DESCARGA LA APP Invierte desde tu celular Buen día, JOAQUIN Per…" at bounding box center [619, 367] width 729 height 798
click at [788, 407] on h6 "Total a depositar en un año" at bounding box center [793, 408] width 102 height 30
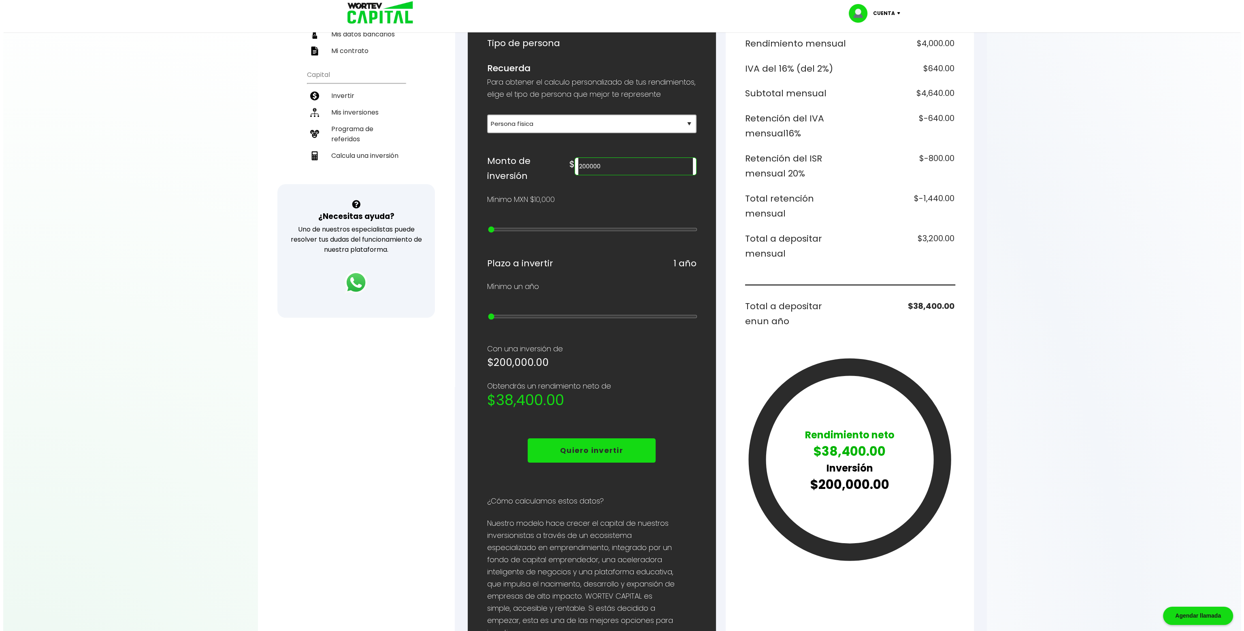
scroll to position [0, 0]
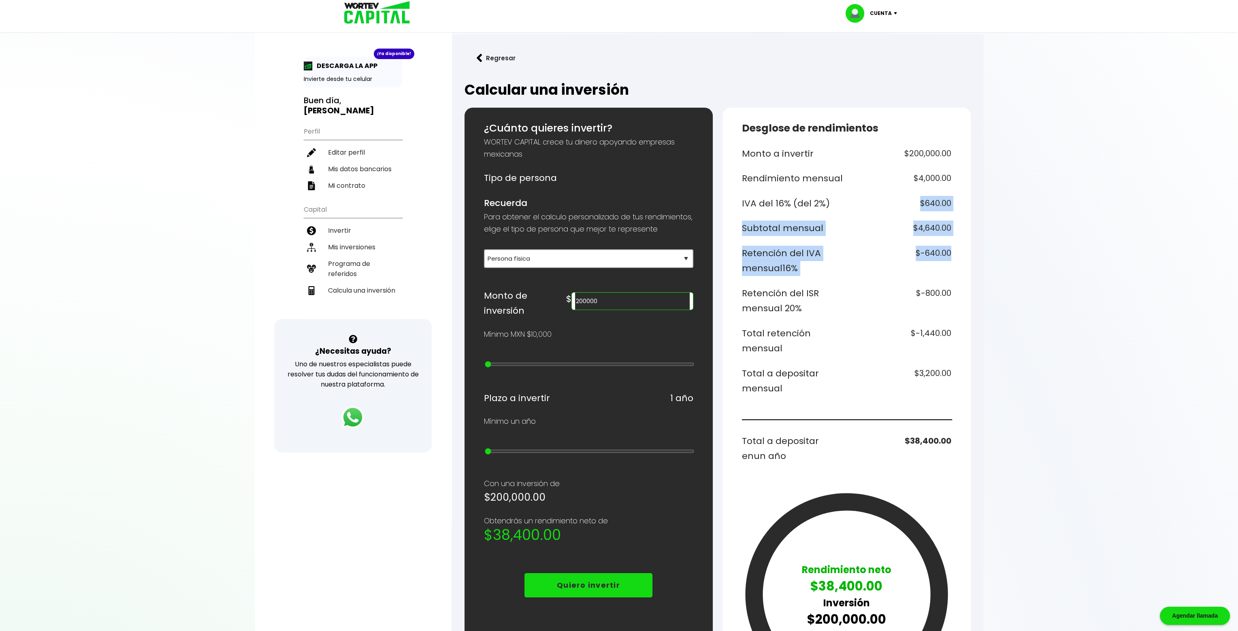
drag, startPoint x: 913, startPoint y: 203, endPoint x: 964, endPoint y: 247, distance: 67.8
click at [964, 247] on div "Desglose de rendimientos Monto a invertir $200,000.00 Rendimiento mensual $4,00…" at bounding box center [846, 447] width 248 height 679
click at [346, 239] on li "Mis inversiones" at bounding box center [353, 247] width 98 height 17
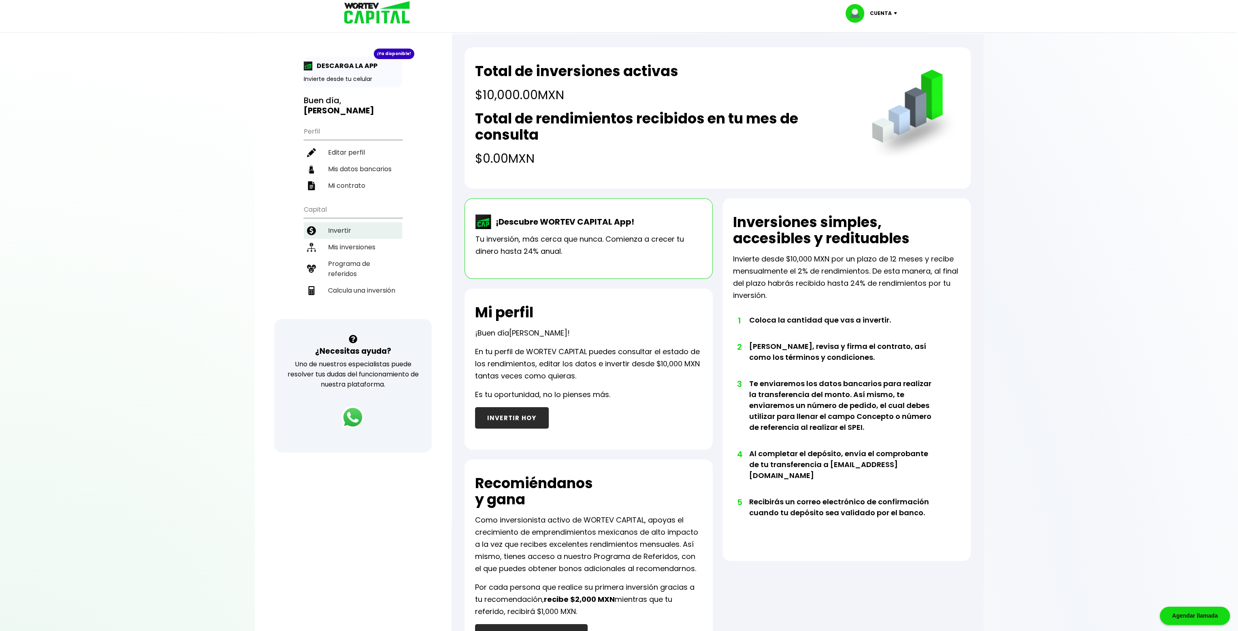
click at [333, 222] on li "Invertir" at bounding box center [353, 230] width 98 height 17
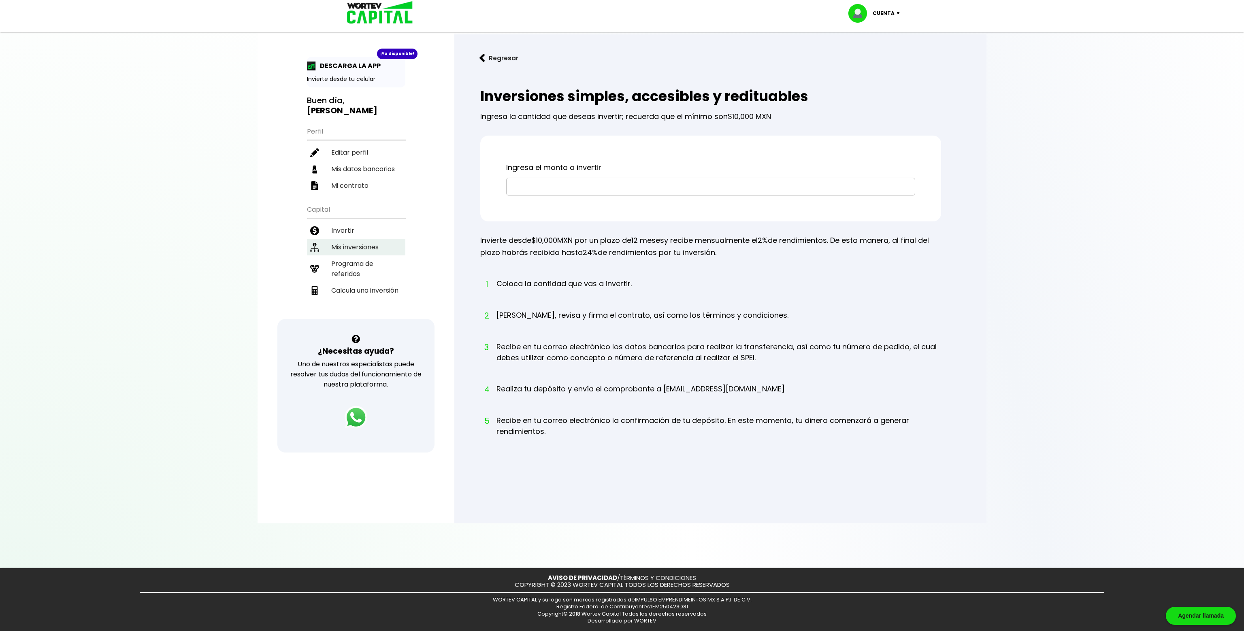
click at [349, 239] on li "Mis inversiones" at bounding box center [356, 247] width 98 height 17
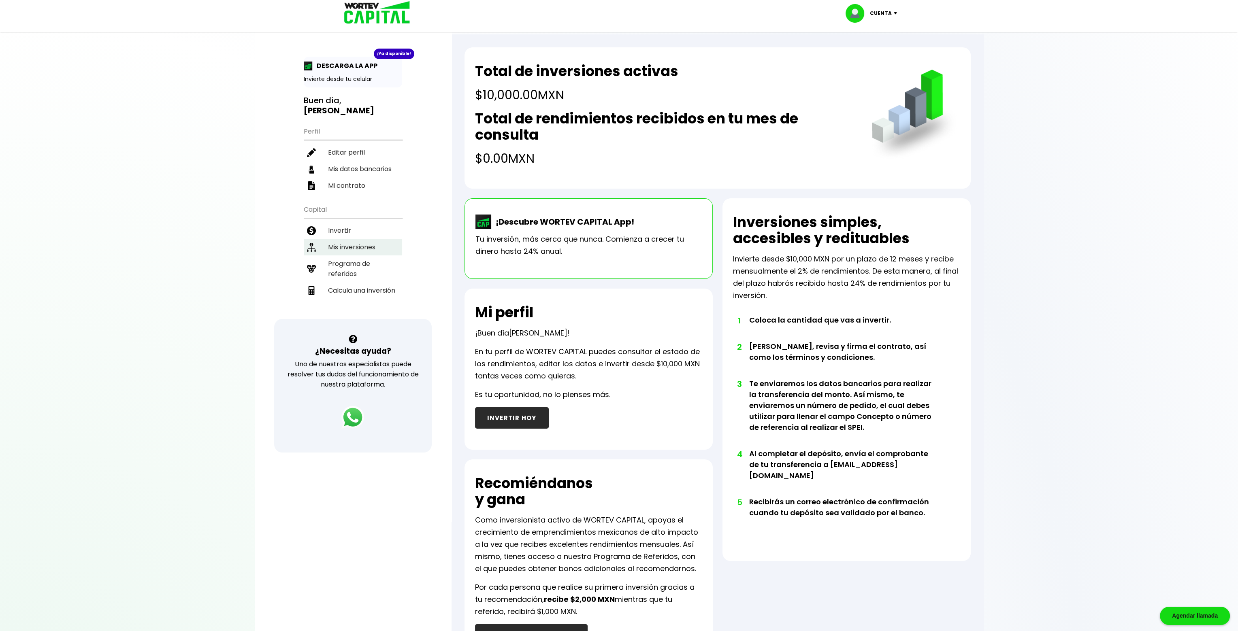
click at [344, 239] on li "Mis inversiones" at bounding box center [353, 247] width 98 height 17
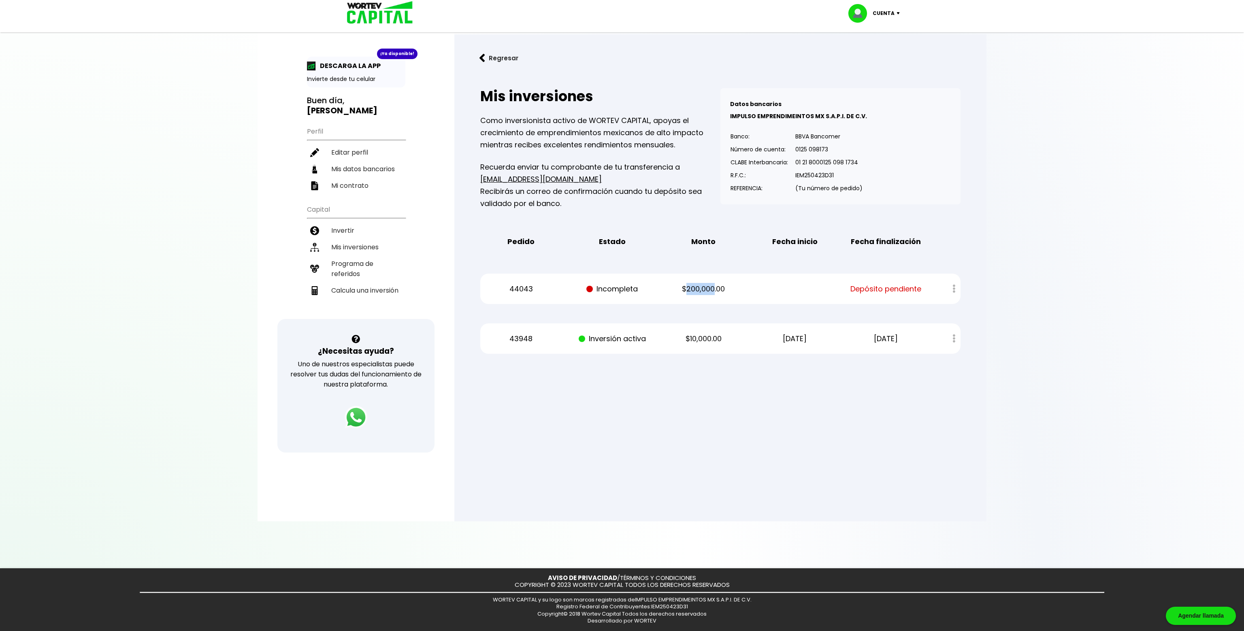
drag, startPoint x: 687, startPoint y: 286, endPoint x: 715, endPoint y: 291, distance: 28.3
click at [715, 291] on p "$200,000.00" at bounding box center [703, 289] width 77 height 12
click at [723, 304] on div "Mis inversiones Como inversionista activo de WORTEV CAPITAL, apoyas el crecimie…" at bounding box center [720, 221] width 506 height 292
